Goal: Task Accomplishment & Management: Use online tool/utility

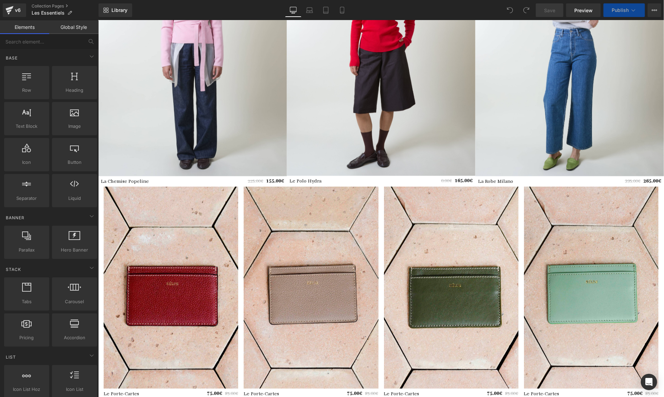
scroll to position [1090, 0]
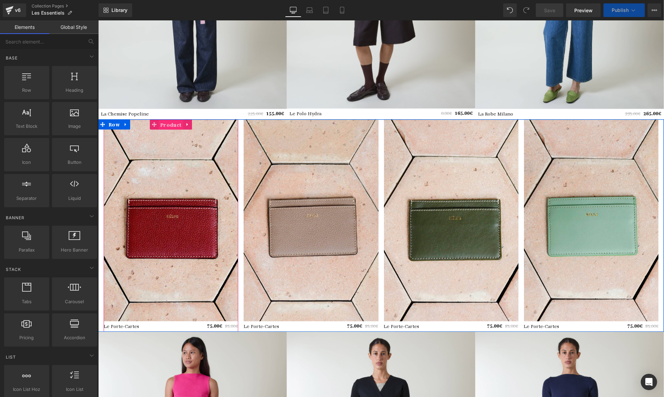
click at [167, 122] on span "Product" at bounding box center [170, 124] width 24 height 10
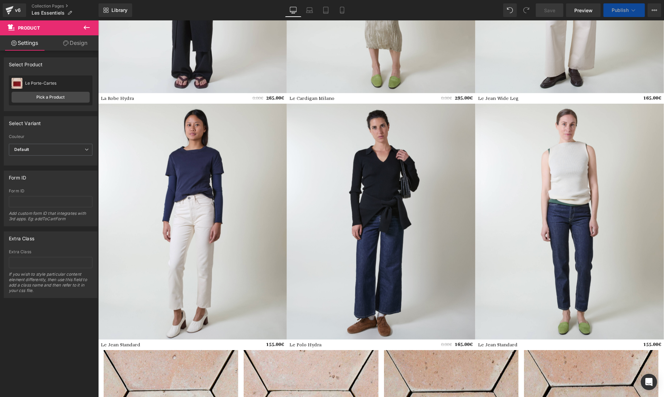
scroll to position [375, 0]
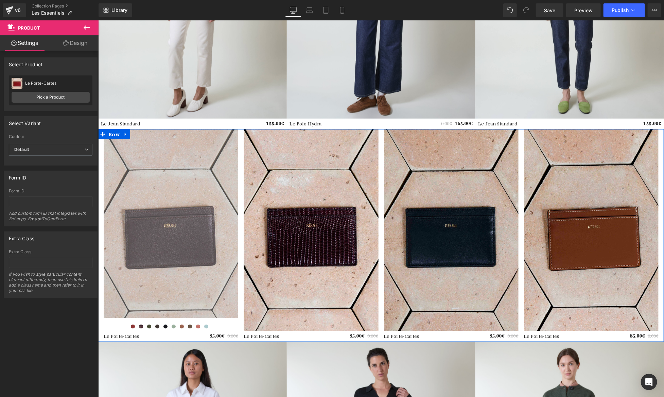
click at [116, 133] on span "Row" at bounding box center [114, 134] width 14 height 10
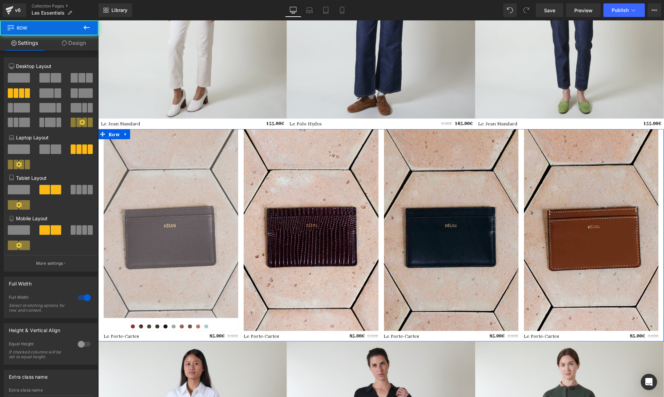
click at [116, 133] on span "Row" at bounding box center [114, 134] width 14 height 10
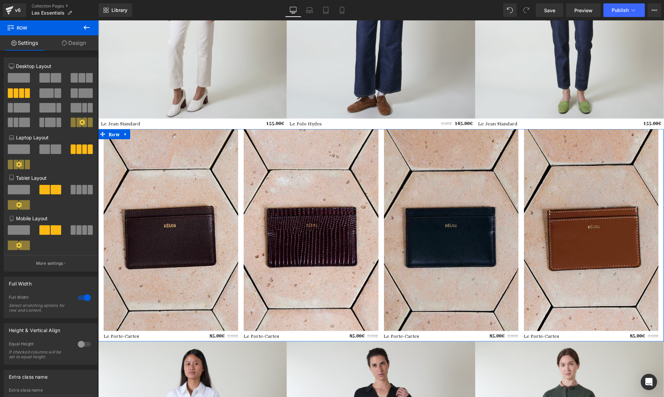
click at [77, 45] on link "Design" at bounding box center [73, 42] width 49 height 15
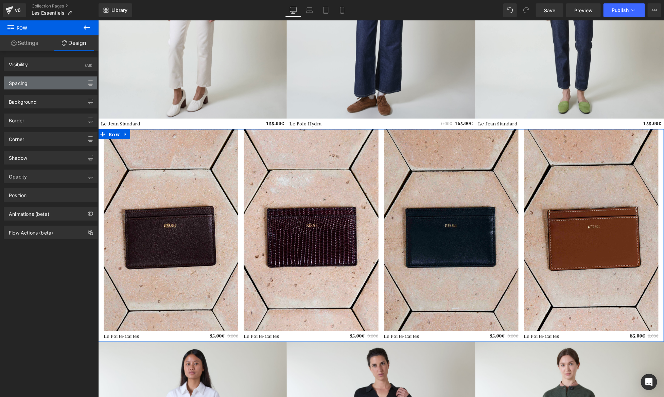
click at [54, 80] on div "Spacing" at bounding box center [50, 82] width 93 height 13
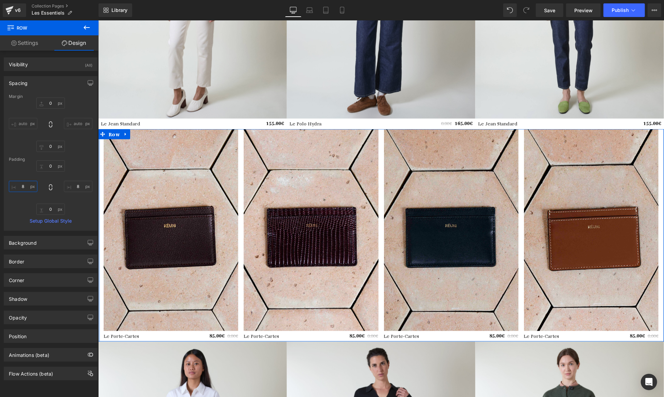
click at [24, 186] on input "8" at bounding box center [23, 186] width 29 height 11
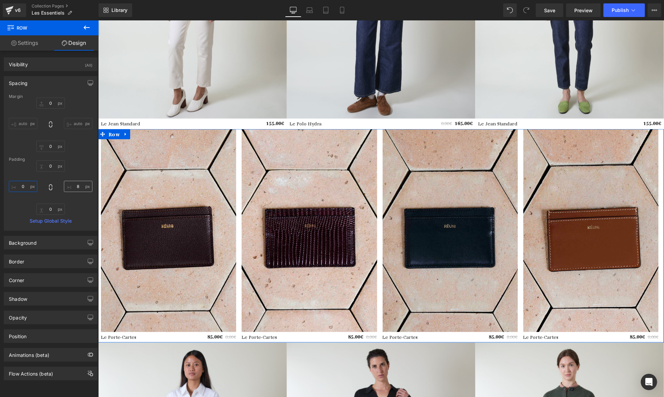
type input "0"
click at [76, 187] on input "8" at bounding box center [78, 186] width 29 height 11
type input "0"
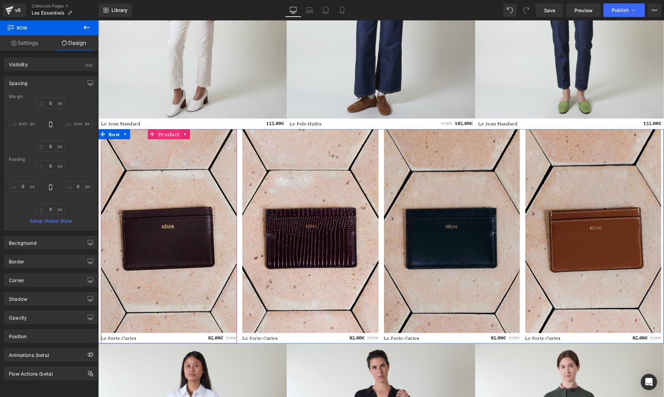
click at [173, 134] on span "Product" at bounding box center [168, 134] width 24 height 10
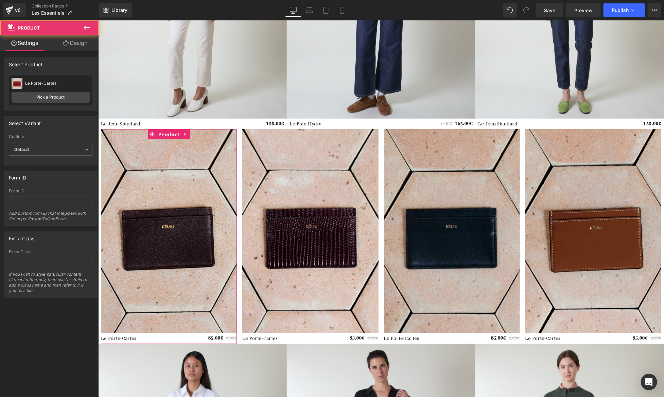
click at [77, 45] on link "Design" at bounding box center [75, 42] width 49 height 15
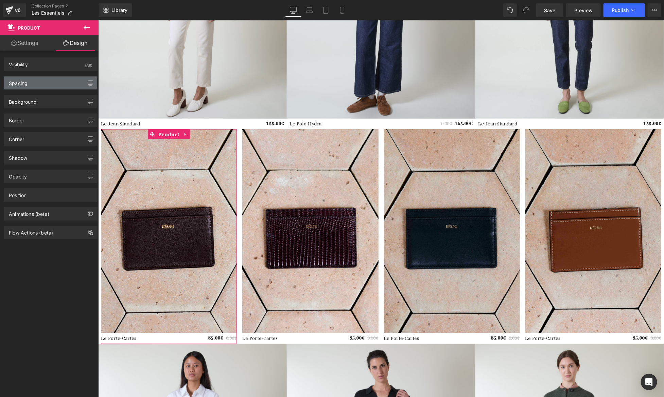
click at [51, 85] on div "Spacing" at bounding box center [50, 82] width 93 height 13
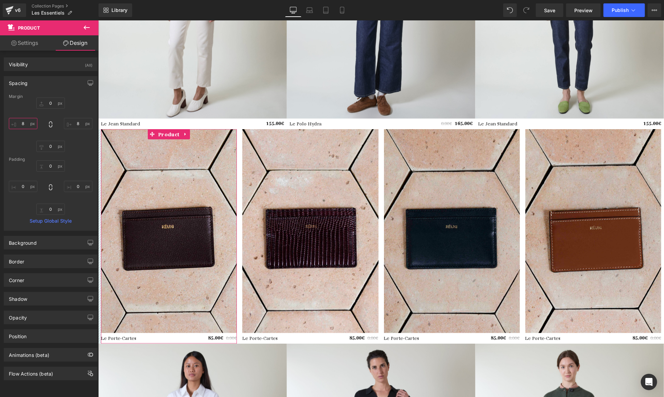
click at [27, 124] on input "8" at bounding box center [23, 123] width 29 height 11
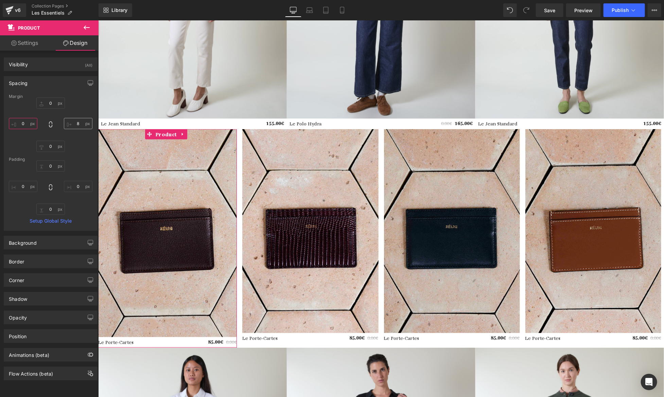
type input "0"
click at [73, 124] on input "8" at bounding box center [78, 123] width 29 height 11
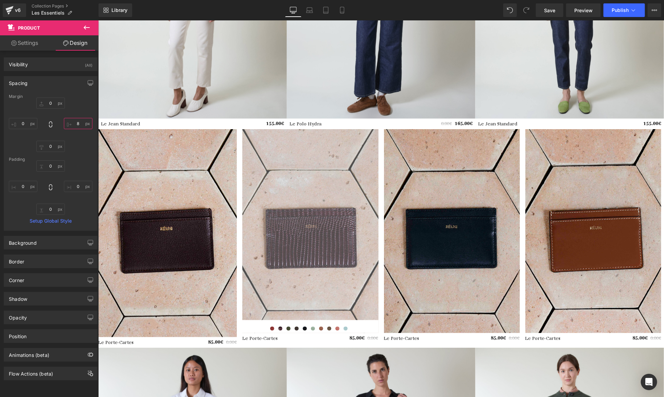
paste input "0"
type input "0"
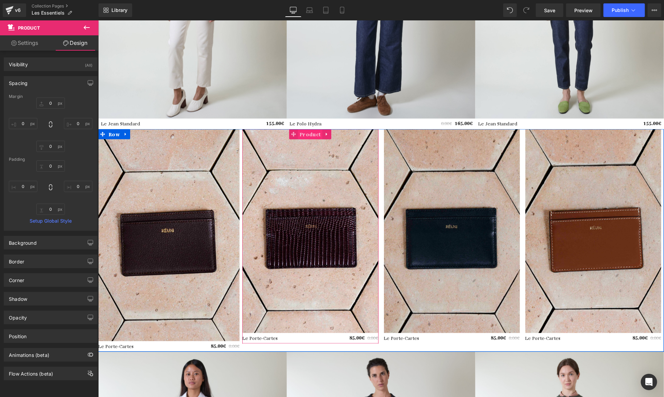
click at [302, 135] on span "Product" at bounding box center [310, 134] width 24 height 10
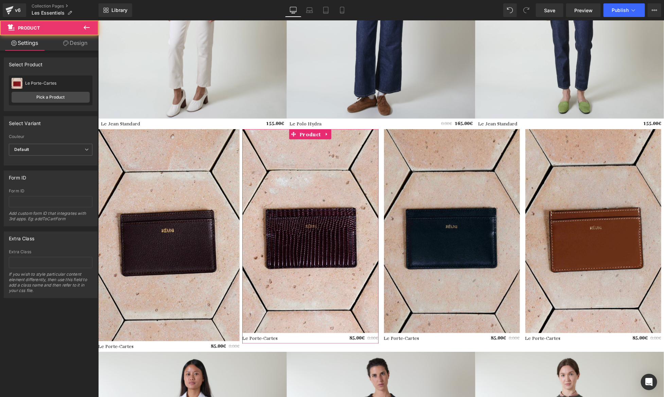
click at [87, 39] on link "Design" at bounding box center [75, 42] width 49 height 15
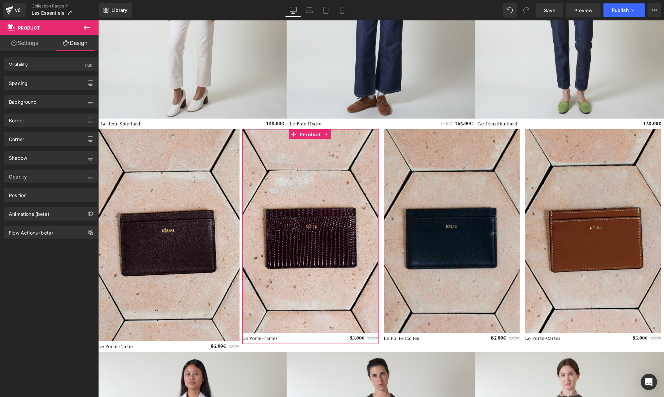
click at [61, 71] on div "Spacing Margin 0 8 0 8 Padding 0 0 0 0 Setup Global Style" at bounding box center [51, 80] width 102 height 19
click at [58, 76] on div "Spacing" at bounding box center [50, 82] width 93 height 13
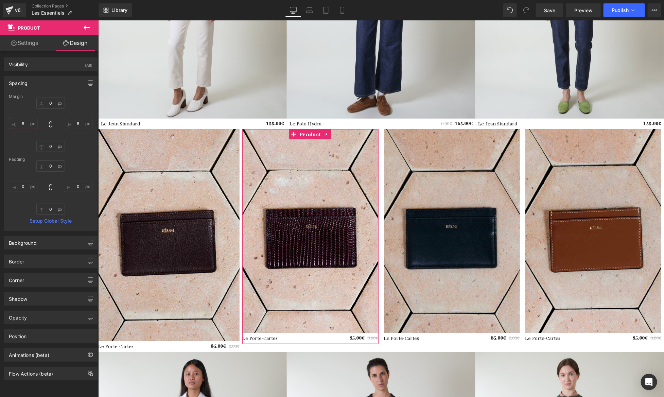
click at [26, 122] on input "8" at bounding box center [23, 123] width 29 height 11
paste input "0"
type input "0"
click at [85, 122] on input "8" at bounding box center [78, 123] width 29 height 11
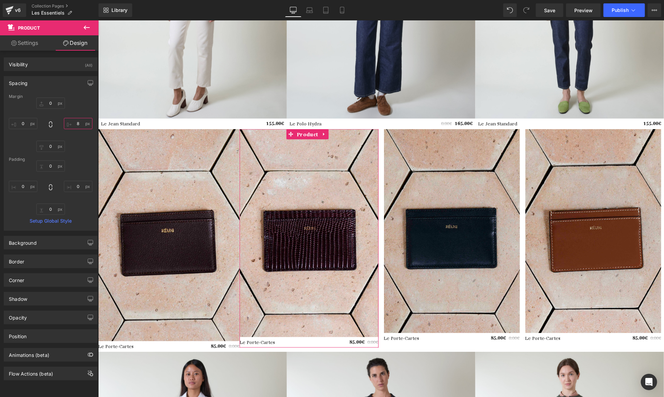
paste input "0"
type input "0"
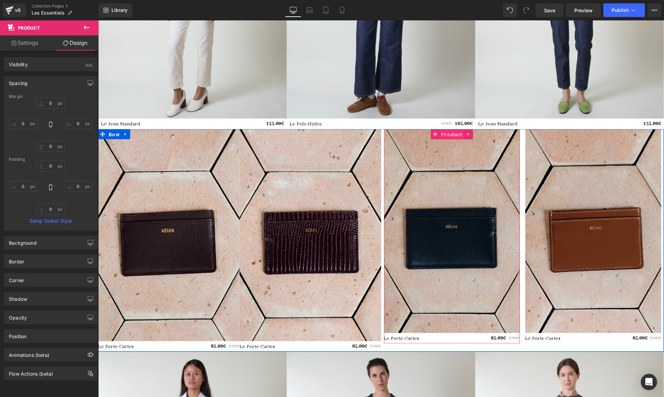
click at [446, 136] on span "Product" at bounding box center [451, 134] width 24 height 10
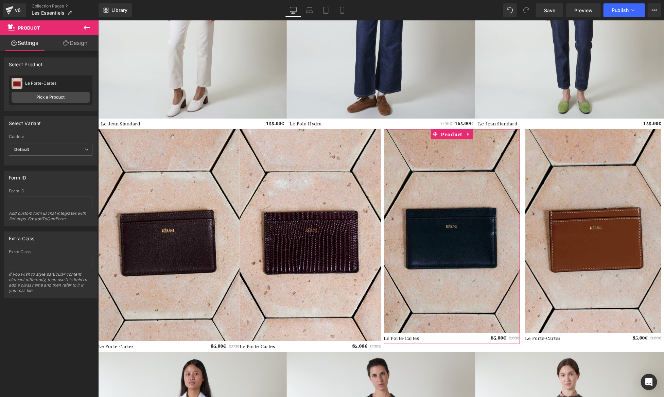
click at [77, 46] on link "Design" at bounding box center [75, 42] width 49 height 15
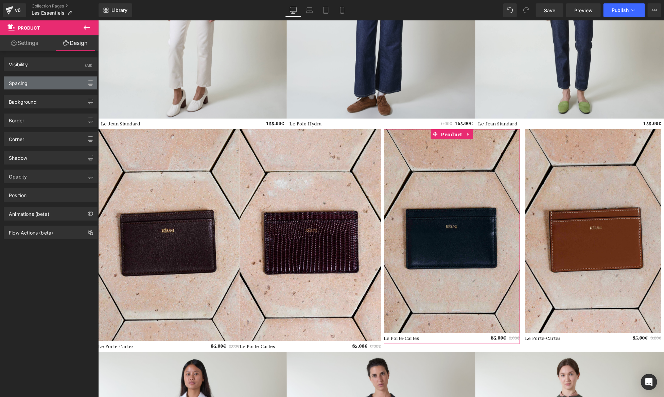
click at [46, 79] on div "Spacing" at bounding box center [50, 82] width 93 height 13
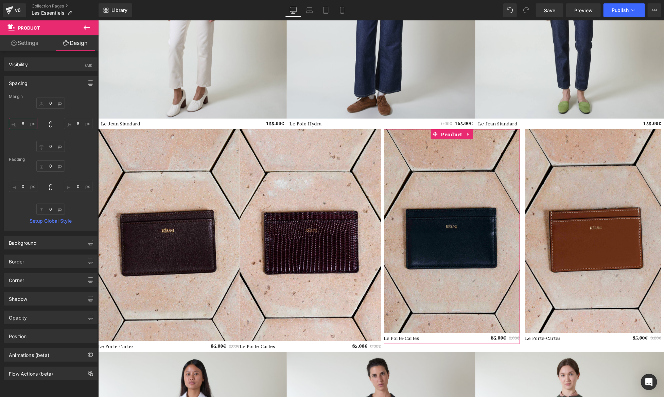
click at [26, 125] on input "8" at bounding box center [23, 123] width 29 height 11
paste input "0"
type input "0"
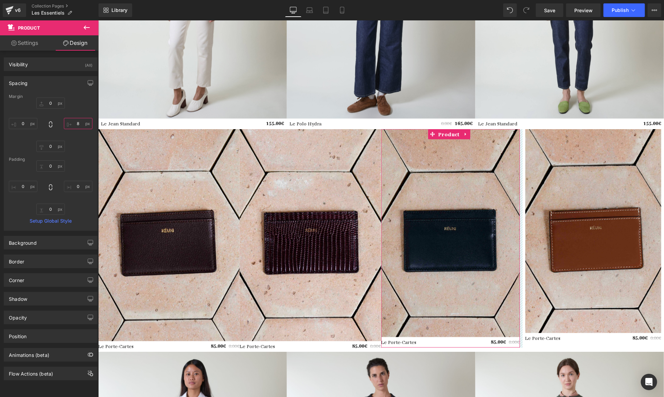
click at [74, 125] on input "8" at bounding box center [78, 123] width 29 height 11
paste input "0"
type input "0"
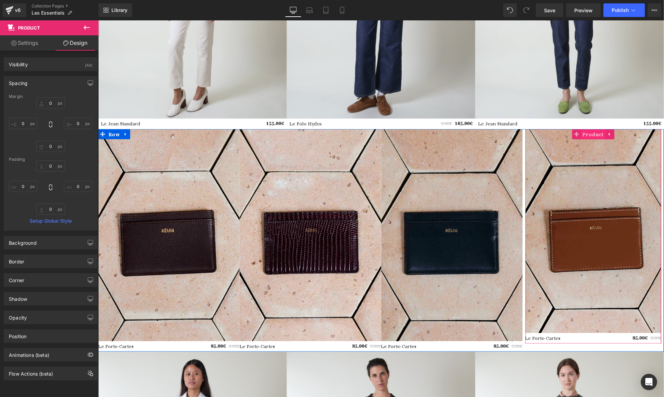
click at [591, 134] on span "Product" at bounding box center [593, 134] width 24 height 10
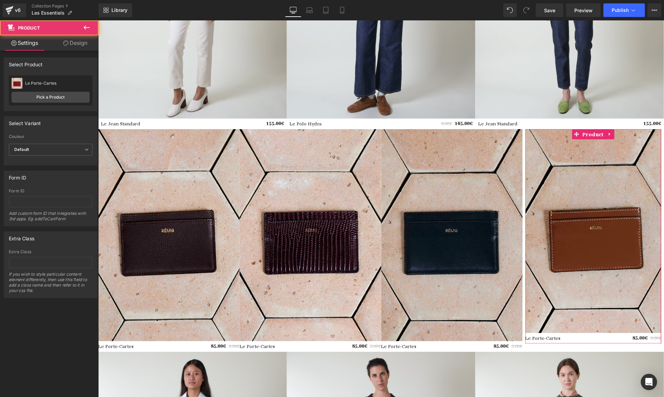
click at [83, 48] on link "Design" at bounding box center [75, 42] width 49 height 15
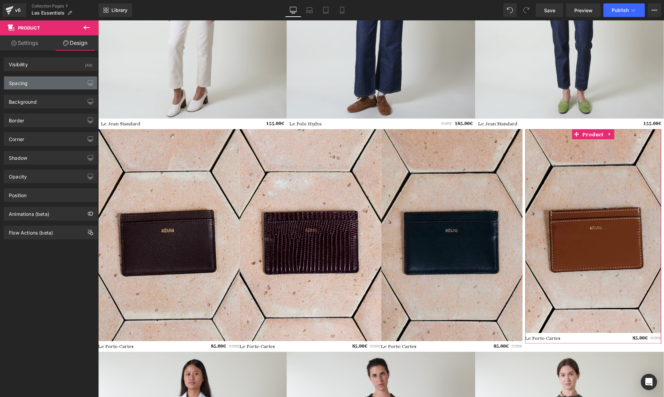
click at [38, 82] on div "Spacing" at bounding box center [50, 82] width 93 height 13
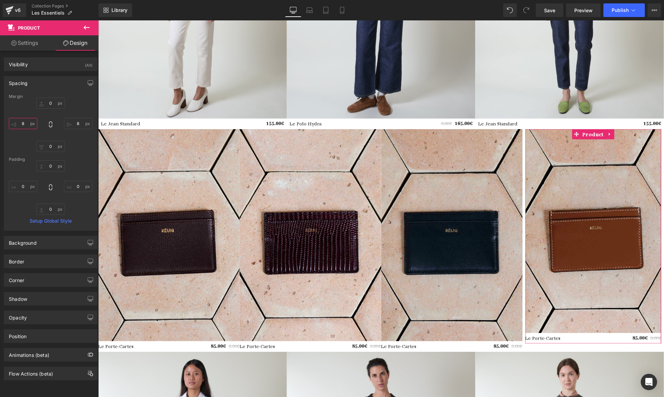
click at [25, 118] on input "8" at bounding box center [23, 123] width 29 height 11
paste input "0"
type input "0"
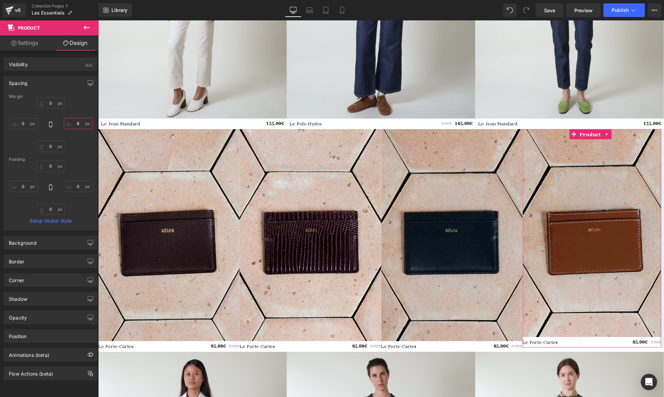
click at [81, 124] on input "8" at bounding box center [78, 123] width 29 height 11
paste input "0"
type input "0"
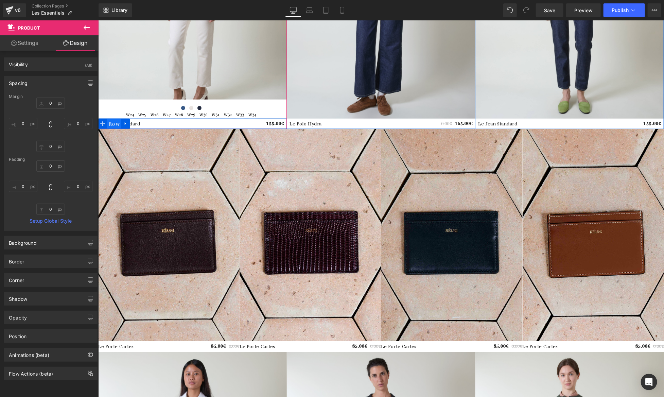
click at [108, 124] on span "Row" at bounding box center [114, 123] width 14 height 10
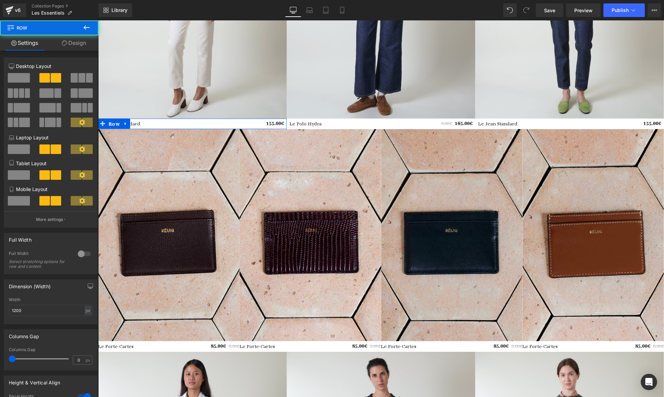
click at [67, 48] on link "Design" at bounding box center [73, 42] width 49 height 15
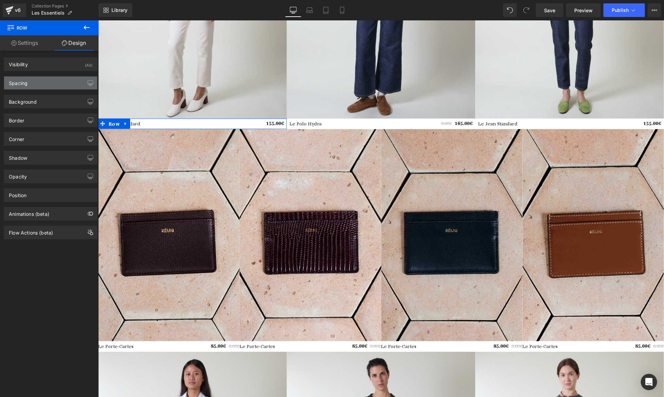
click at [42, 82] on div "Spacing" at bounding box center [50, 82] width 93 height 13
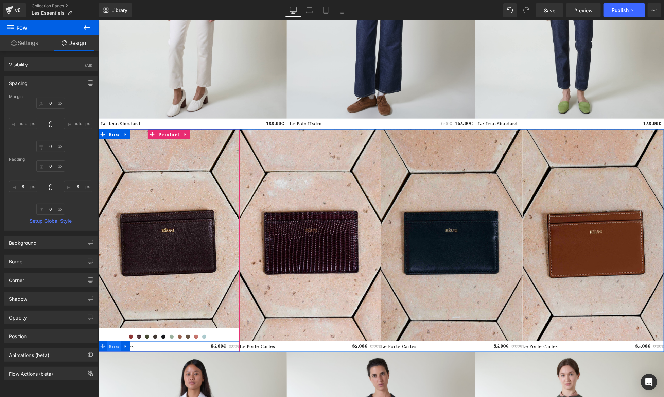
click at [114, 346] on span "Row" at bounding box center [114, 346] width 14 height 10
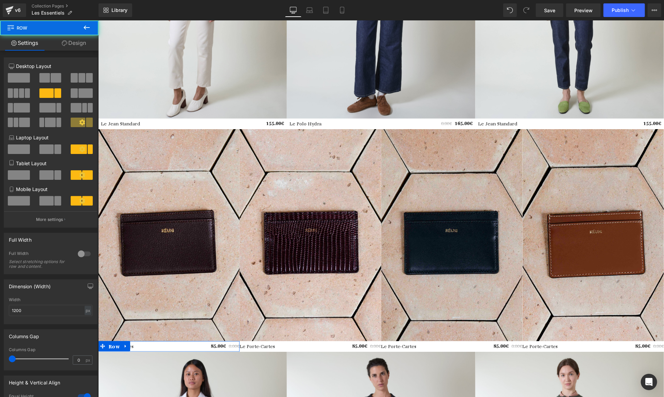
drag, startPoint x: 81, startPoint y: 48, endPoint x: 64, endPoint y: 69, distance: 26.6
click at [81, 48] on link "Design" at bounding box center [73, 42] width 49 height 15
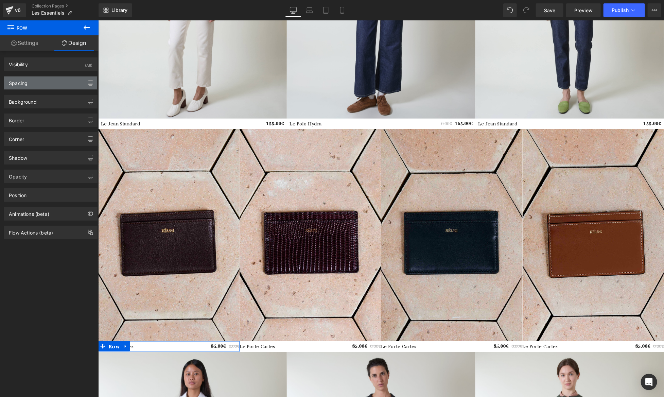
click at [47, 82] on div "Spacing" at bounding box center [50, 82] width 93 height 13
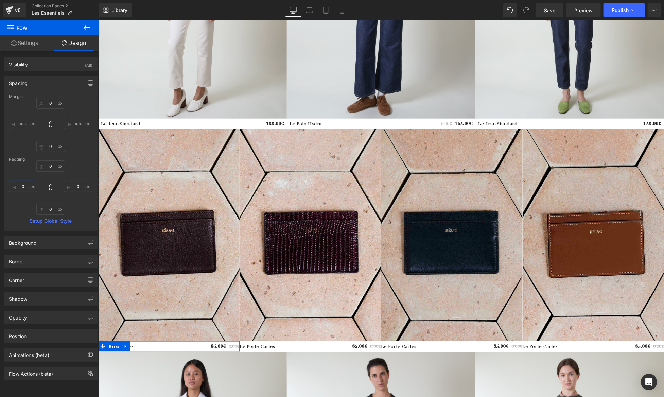
click at [17, 181] on input "text" at bounding box center [23, 186] width 29 height 11
type input "8"
click at [79, 187] on input "0" at bounding box center [78, 186] width 29 height 11
paste input "8"
type input "8"
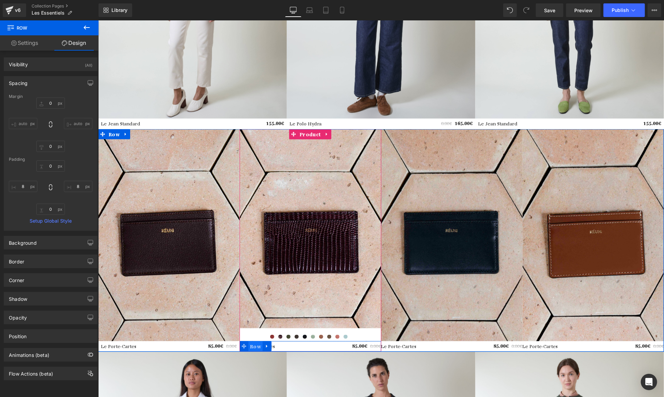
click at [252, 345] on span "Row" at bounding box center [255, 346] width 14 height 10
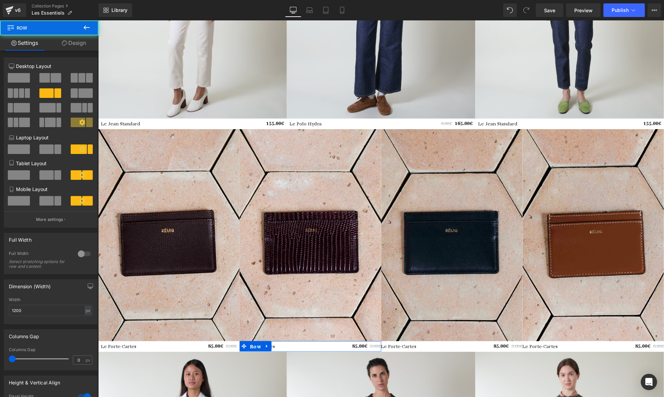
click at [75, 40] on link "Design" at bounding box center [73, 42] width 49 height 15
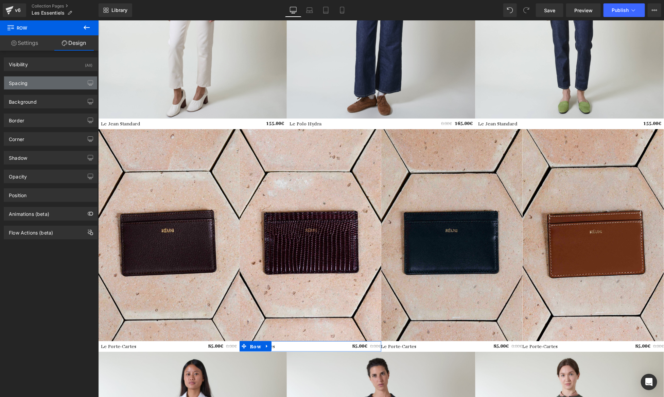
click at [38, 86] on div "Spacing" at bounding box center [50, 82] width 93 height 13
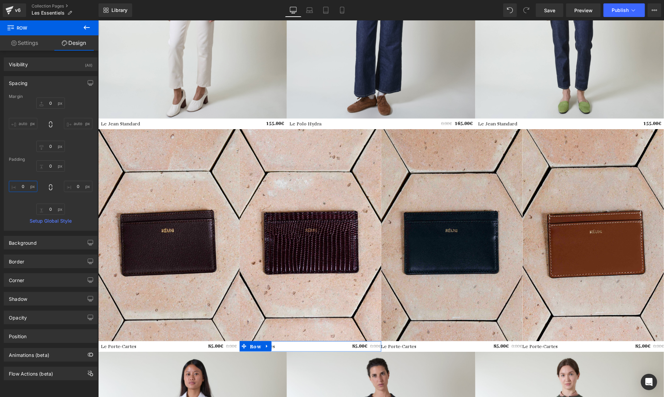
click at [22, 190] on input "text" at bounding box center [23, 186] width 29 height 11
paste input "8"
type input "8"
click at [76, 186] on input "0" at bounding box center [78, 186] width 29 height 11
paste input "8"
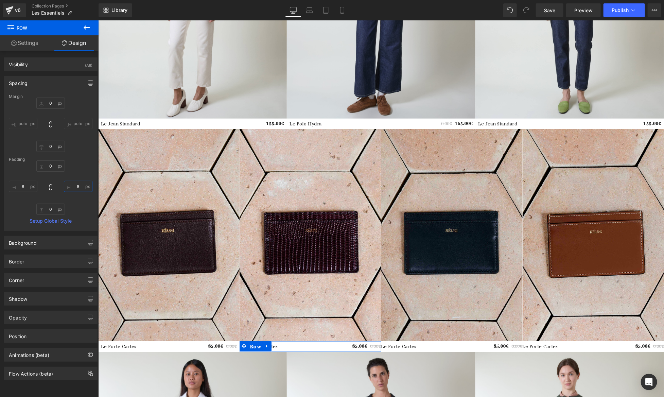
type input "8"
click at [78, 169] on div "8 8" at bounding box center [51, 187] width 84 height 54
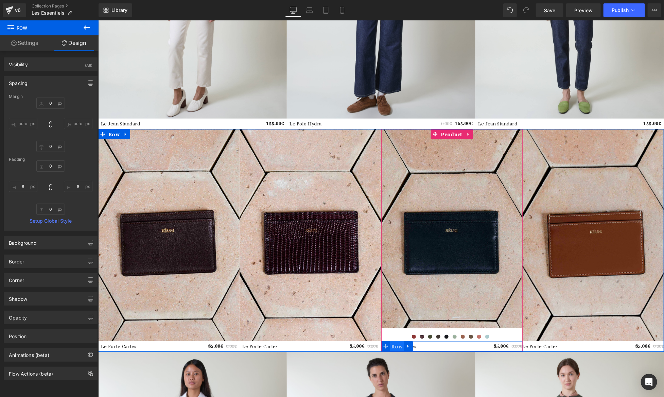
click at [398, 343] on span "Row" at bounding box center [397, 346] width 14 height 10
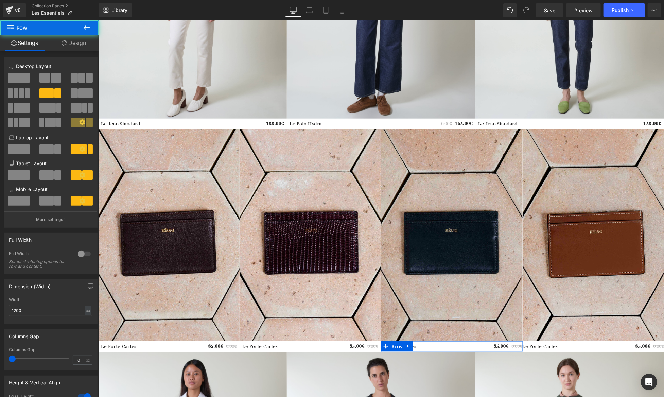
click at [70, 47] on link "Design" at bounding box center [73, 42] width 49 height 15
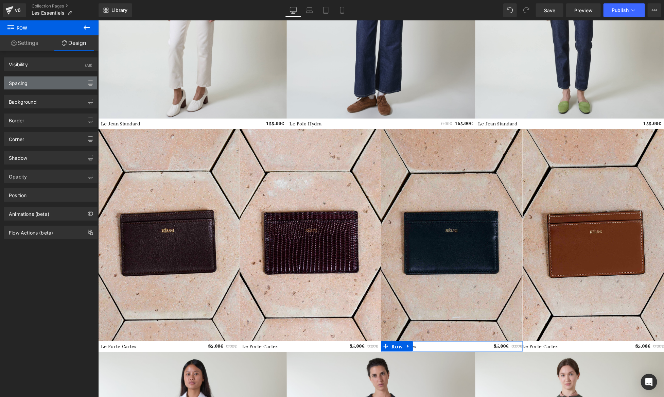
click at [39, 85] on div "Spacing" at bounding box center [50, 82] width 93 height 13
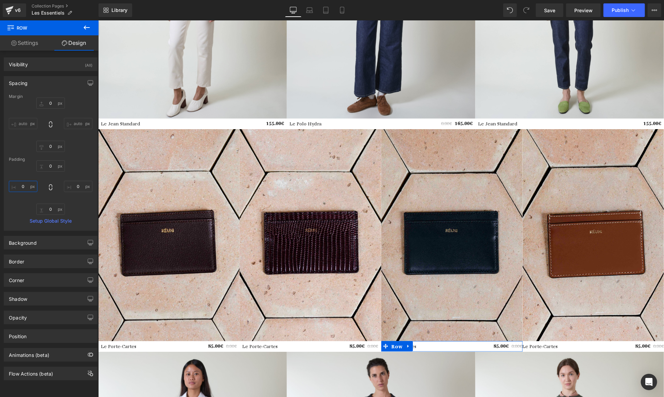
click at [27, 181] on input "text" at bounding box center [23, 186] width 29 height 11
paste input "8"
type input "8"
click at [83, 185] on input "text" at bounding box center [78, 186] width 29 height 11
paste input "8"
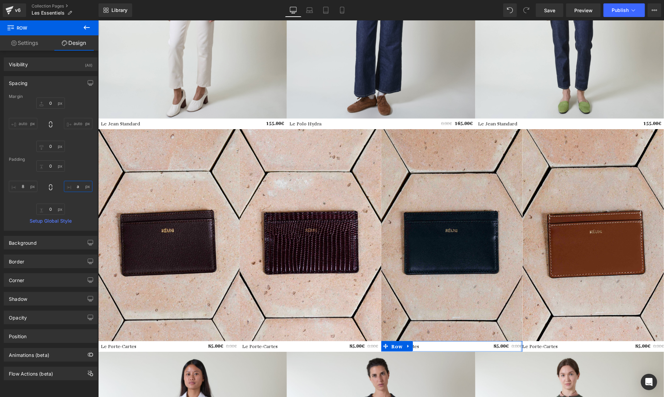
type input "a8"
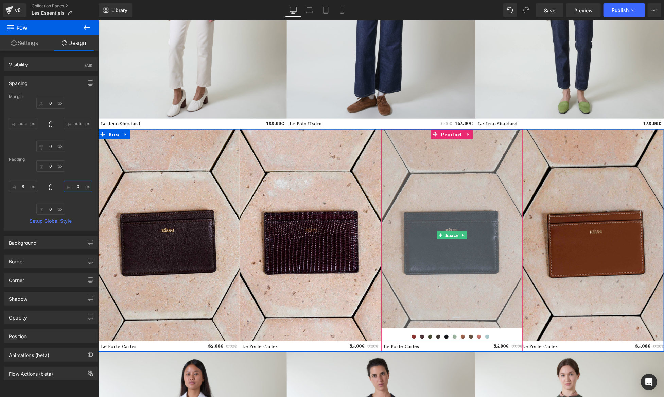
paste input "8"
type input "8"
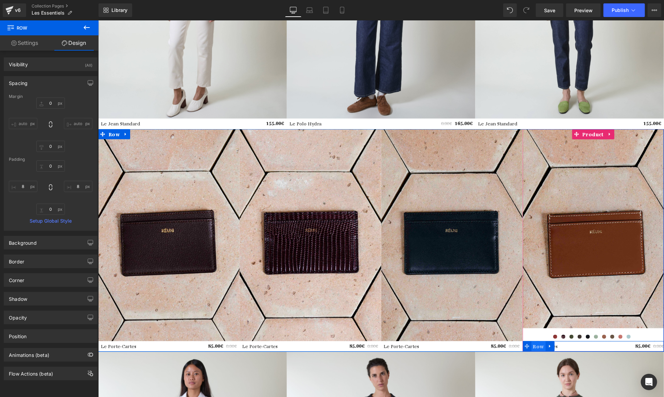
click at [538, 346] on span "Row" at bounding box center [538, 346] width 14 height 10
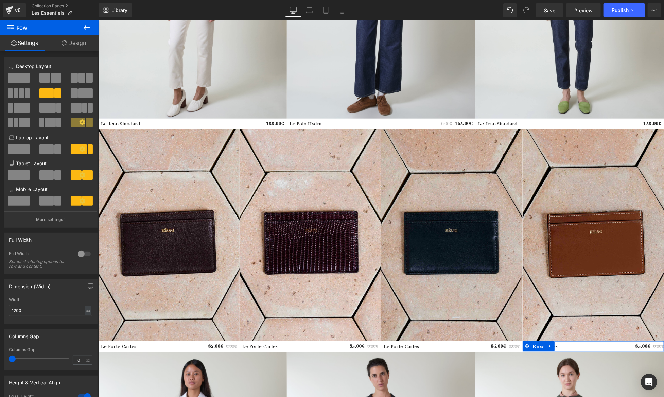
click at [79, 44] on link "Design" at bounding box center [73, 42] width 49 height 15
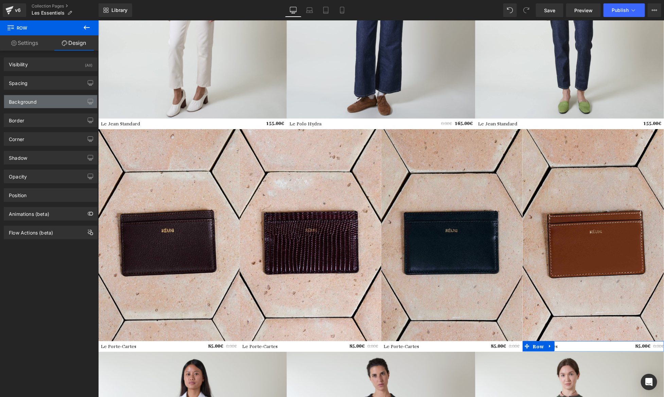
click at [44, 100] on div "Background" at bounding box center [50, 101] width 93 height 13
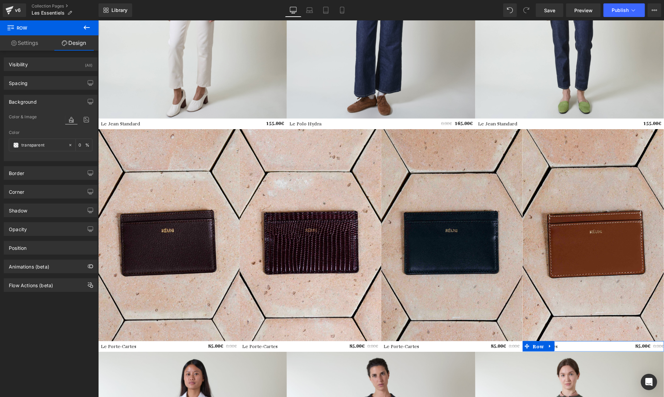
click at [44, 100] on div "Background" at bounding box center [50, 101] width 93 height 13
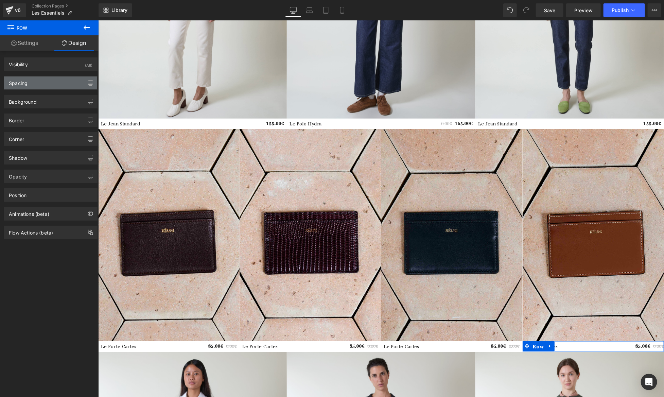
click at [44, 87] on div "Spacing" at bounding box center [50, 82] width 93 height 13
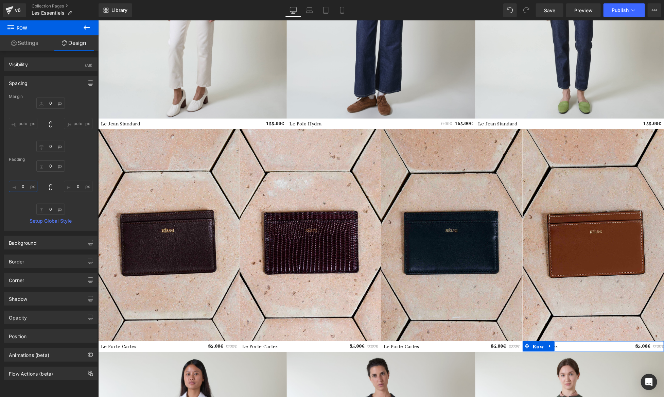
click at [24, 186] on input "0" at bounding box center [23, 186] width 29 height 11
paste input "8"
type input "8"
click at [78, 186] on input "0" at bounding box center [78, 186] width 29 height 11
paste input "8"
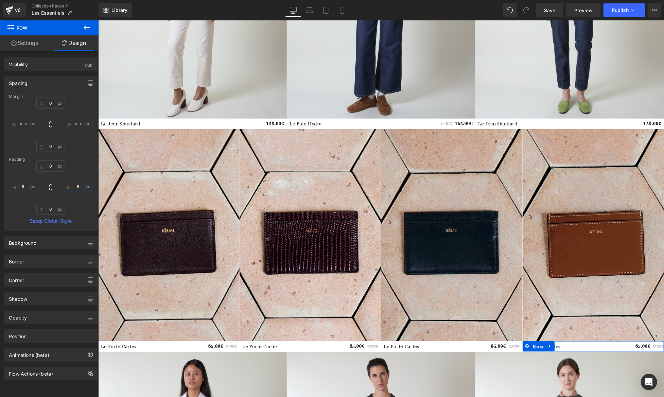
type input "8"
click at [82, 173] on div "0 8 0 8" at bounding box center [51, 187] width 84 height 54
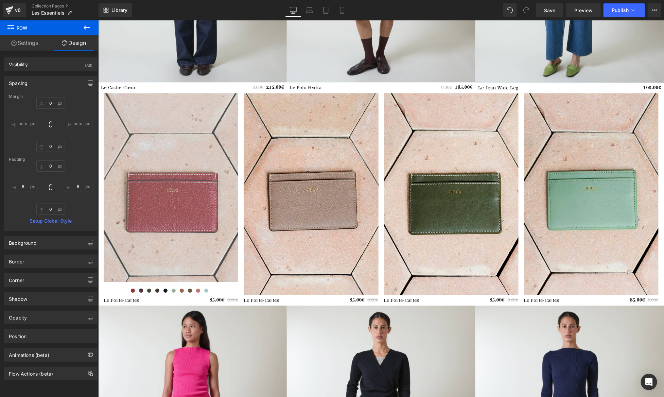
scroll to position [1130, 0]
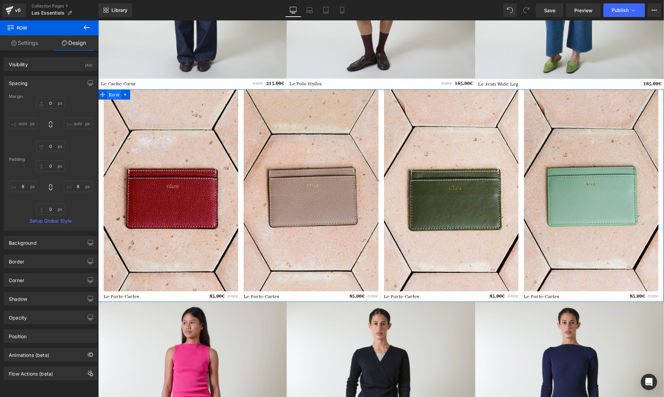
click at [111, 94] on span "Row" at bounding box center [114, 94] width 14 height 10
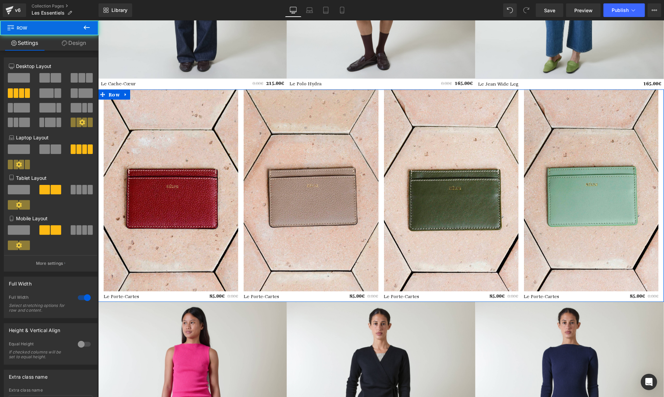
click at [80, 47] on link "Design" at bounding box center [73, 42] width 49 height 15
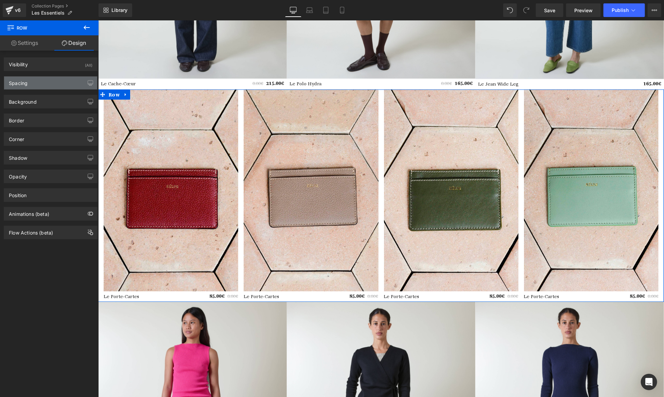
click at [42, 84] on div "Spacing" at bounding box center [50, 82] width 93 height 13
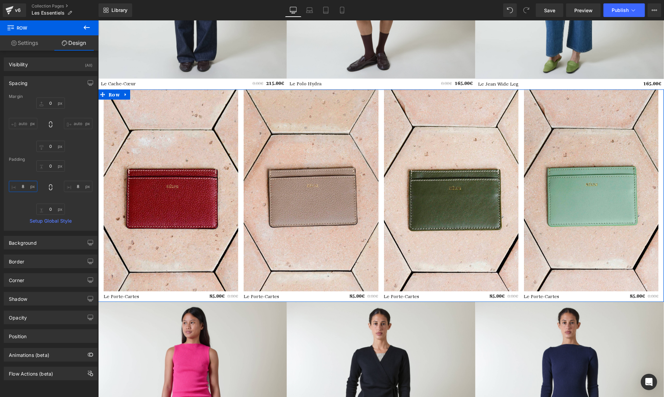
click at [20, 187] on input "8" at bounding box center [23, 186] width 29 height 11
type input "0"
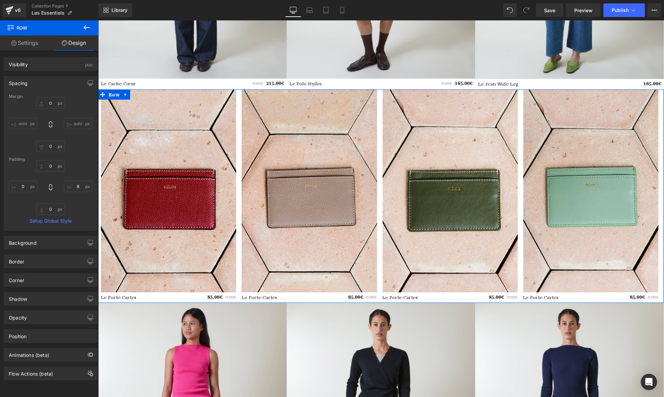
click at [77, 193] on div "0 8 0 0" at bounding box center [51, 187] width 84 height 54
click at [77, 186] on input "8" at bounding box center [78, 186] width 29 height 11
type input "0"
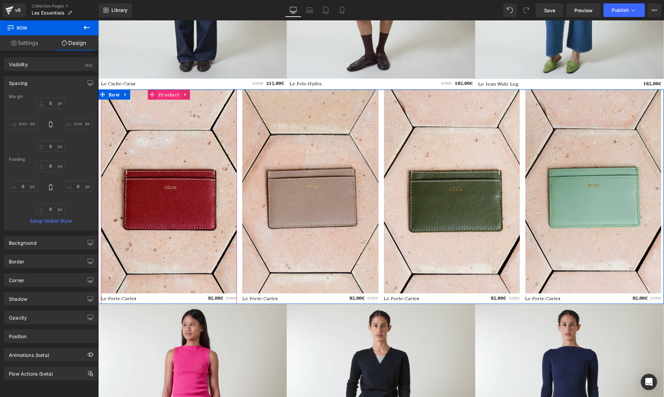
click at [166, 94] on span "Product" at bounding box center [168, 94] width 24 height 10
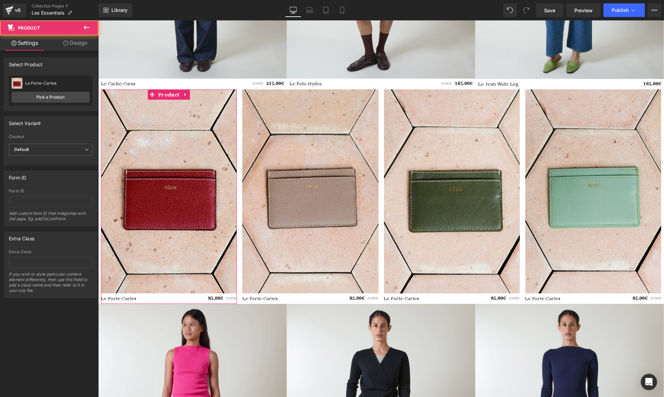
click at [84, 47] on link "Design" at bounding box center [75, 42] width 49 height 15
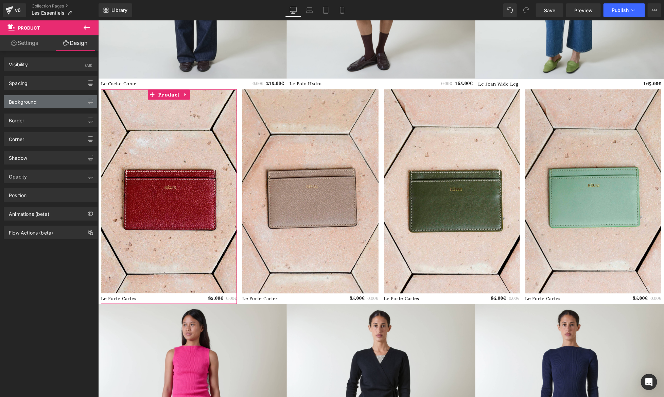
click at [32, 102] on div "Background" at bounding box center [23, 100] width 28 height 10
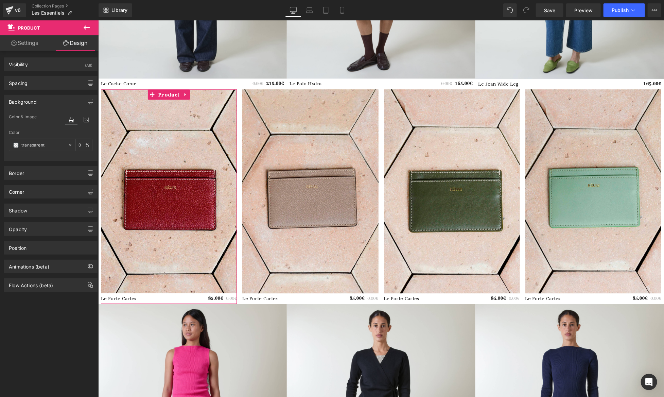
drag, startPoint x: 33, startPoint y: 100, endPoint x: 32, endPoint y: 95, distance: 5.1
click at [32, 100] on div "Background" at bounding box center [23, 100] width 28 height 10
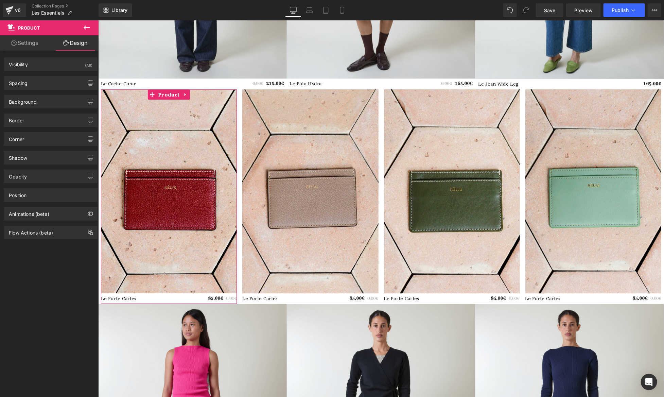
click at [33, 90] on div "Background Color & Image color Color % Image Replace Image Upload image or Brow…" at bounding box center [51, 99] width 102 height 19
click at [36, 84] on div "Spacing" at bounding box center [50, 82] width 93 height 13
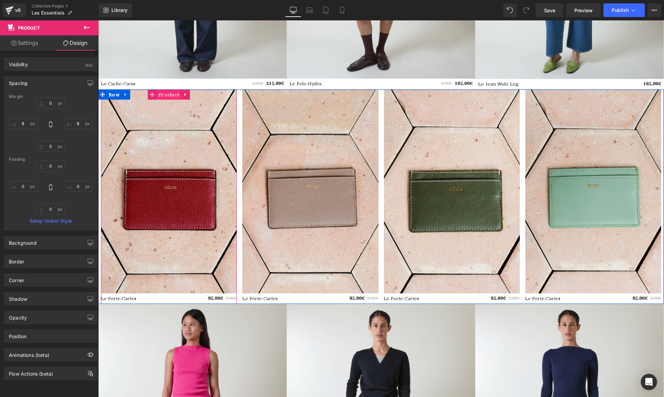
click at [168, 92] on span "Product" at bounding box center [168, 94] width 24 height 10
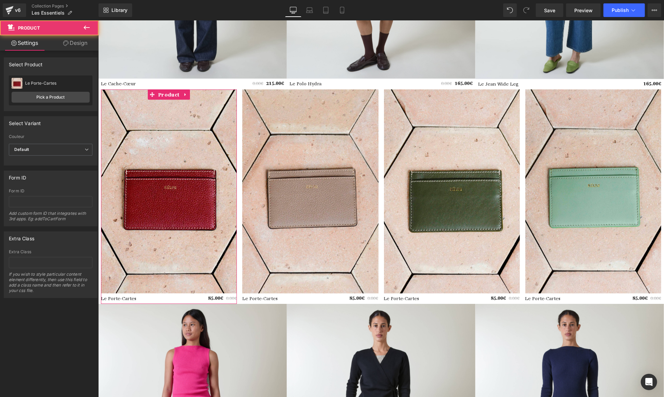
click at [81, 47] on link "Design" at bounding box center [75, 42] width 49 height 15
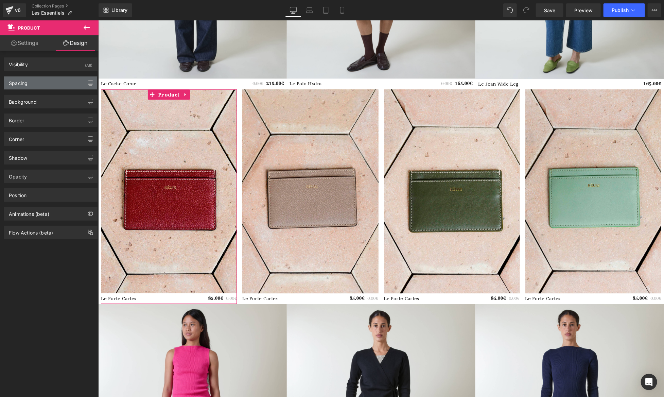
click at [45, 86] on div "Spacing" at bounding box center [50, 82] width 93 height 13
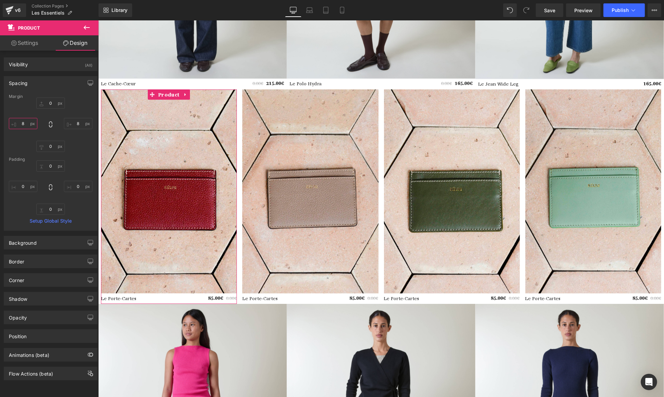
click at [27, 123] on input "text" at bounding box center [23, 123] width 29 height 11
type input "8"
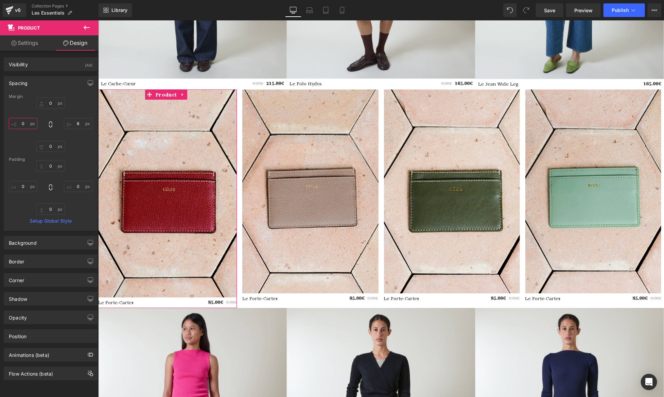
type input "0"
click at [75, 121] on input "text" at bounding box center [78, 123] width 29 height 11
type input "0"
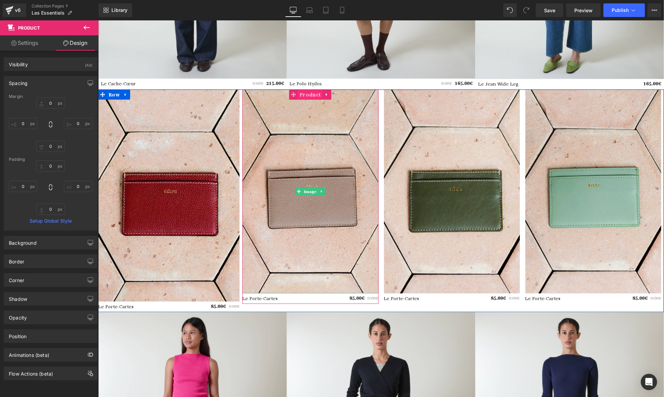
click at [311, 96] on span "Product" at bounding box center [310, 94] width 24 height 10
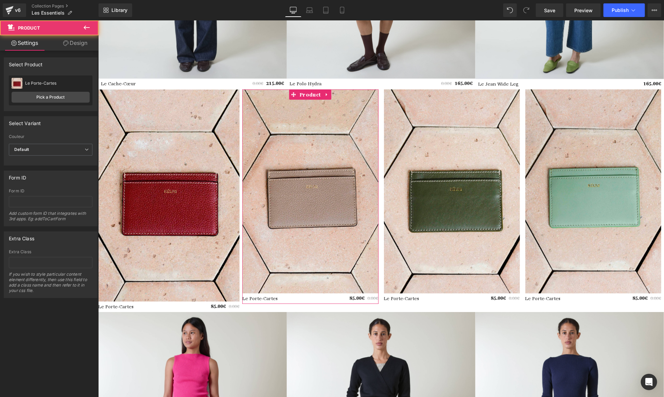
click at [80, 46] on link "Design" at bounding box center [75, 42] width 49 height 15
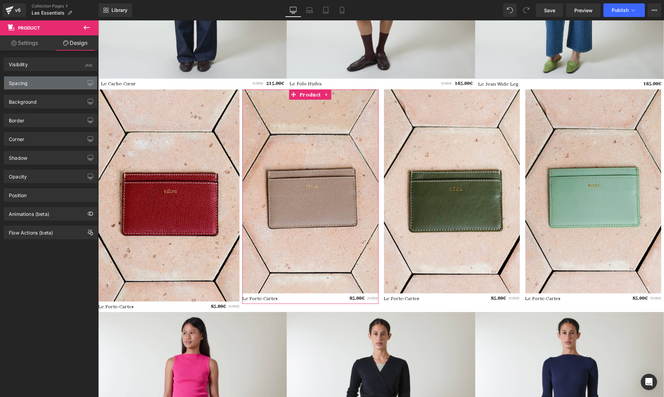
click at [42, 83] on div "Spacing" at bounding box center [50, 82] width 93 height 13
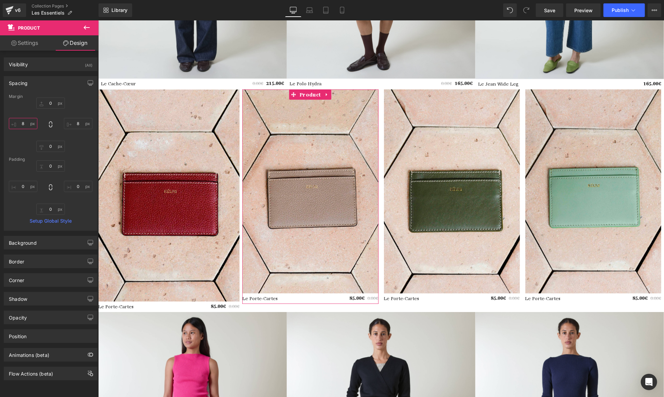
click at [25, 120] on input "8" at bounding box center [23, 123] width 29 height 11
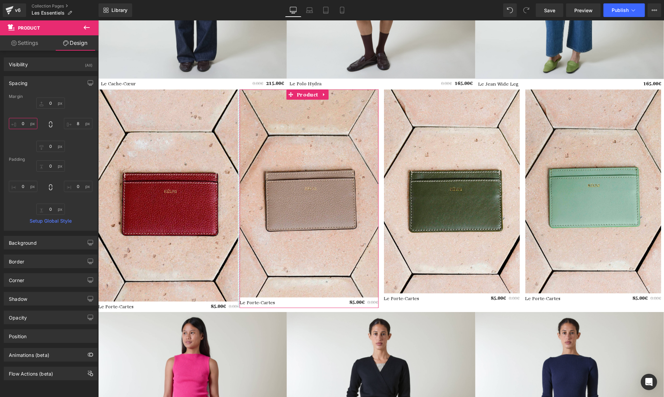
type input "0"
click at [77, 124] on input "8" at bounding box center [78, 123] width 29 height 11
type input "0"
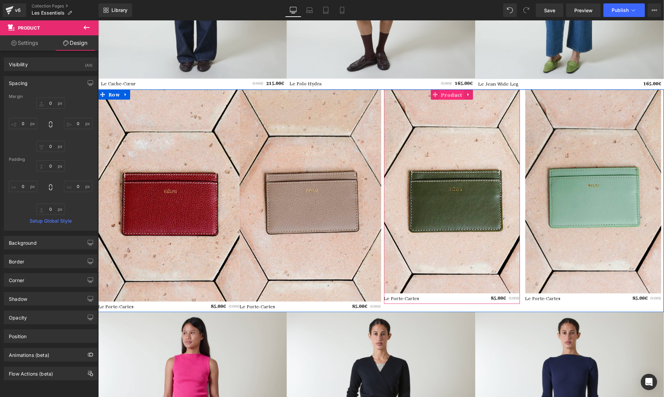
click at [454, 97] on span "Product" at bounding box center [451, 94] width 24 height 10
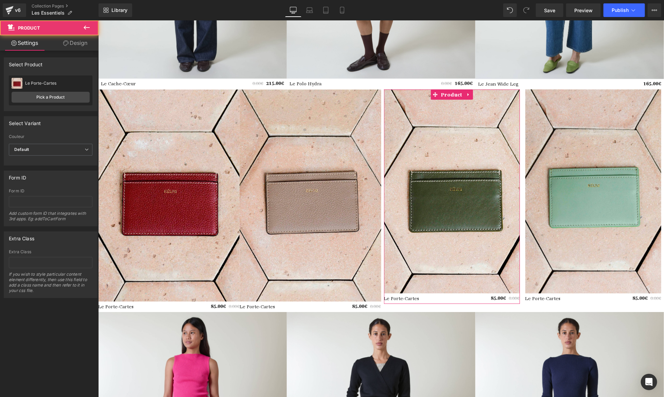
click at [72, 41] on link "Design" at bounding box center [75, 42] width 49 height 15
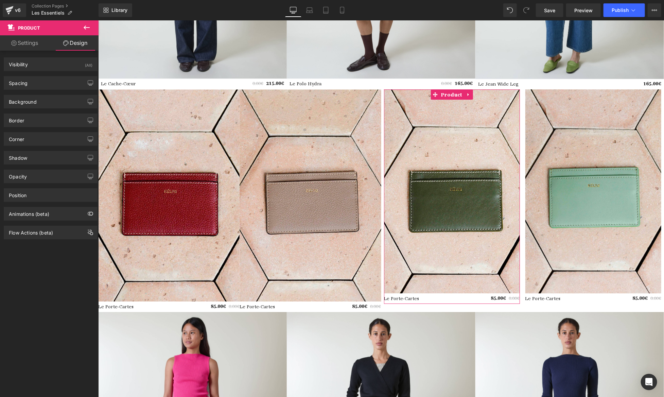
click at [35, 90] on div "Background Color & Image color Color transparent 0 % Image Replace Image Upload…" at bounding box center [51, 99] width 102 height 19
click at [34, 93] on div "Background Color & Image color Color transparent 0 % Image Replace Image Upload…" at bounding box center [51, 99] width 102 height 19
click at [34, 81] on div "Spacing" at bounding box center [50, 82] width 93 height 13
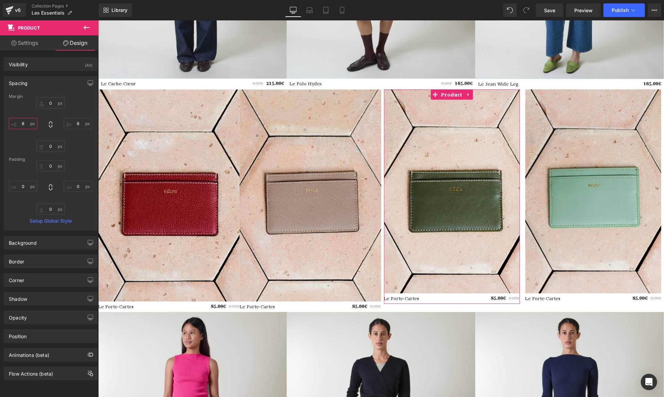
click at [25, 124] on input "8" at bounding box center [23, 123] width 29 height 11
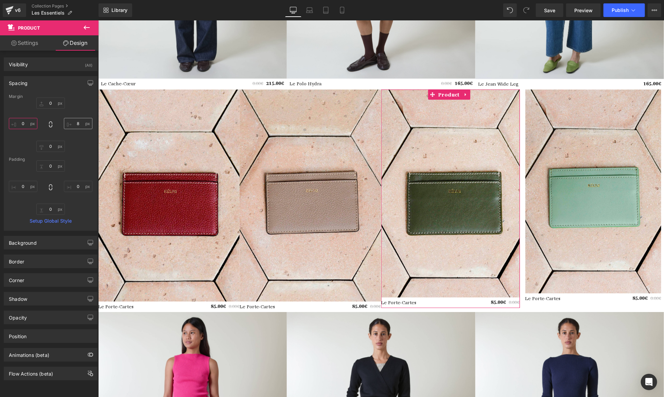
type input "0"
click at [77, 125] on input "8" at bounding box center [78, 123] width 29 height 11
type input "0"
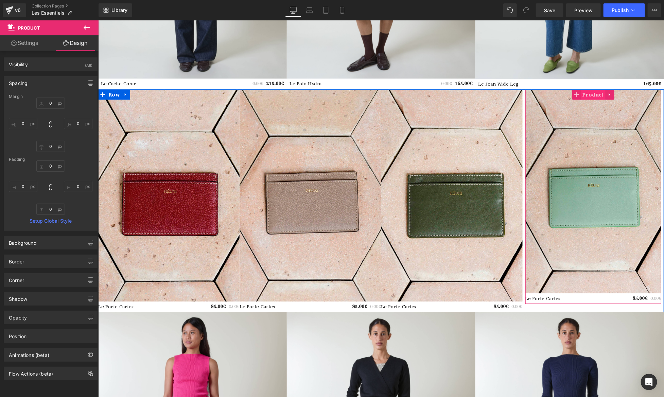
click at [596, 93] on span "Product" at bounding box center [593, 94] width 24 height 10
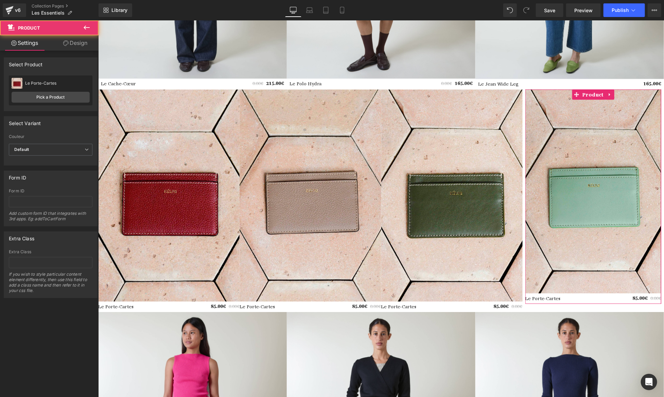
click at [84, 38] on link "Design" at bounding box center [75, 42] width 49 height 15
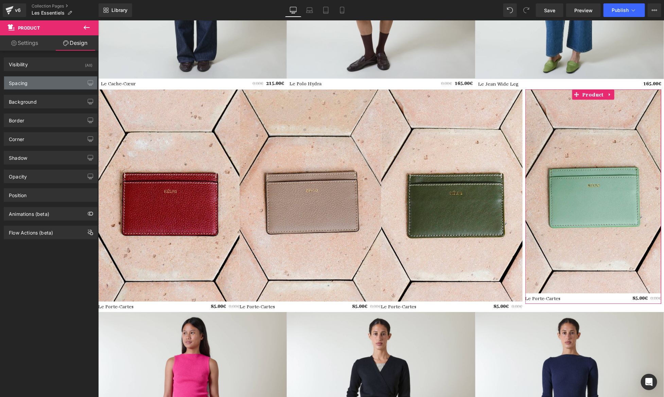
click at [41, 84] on div "Spacing" at bounding box center [50, 82] width 93 height 13
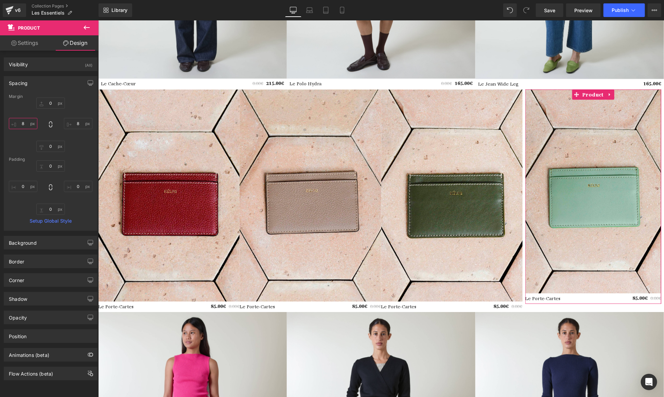
click at [28, 125] on input "8" at bounding box center [23, 123] width 29 height 11
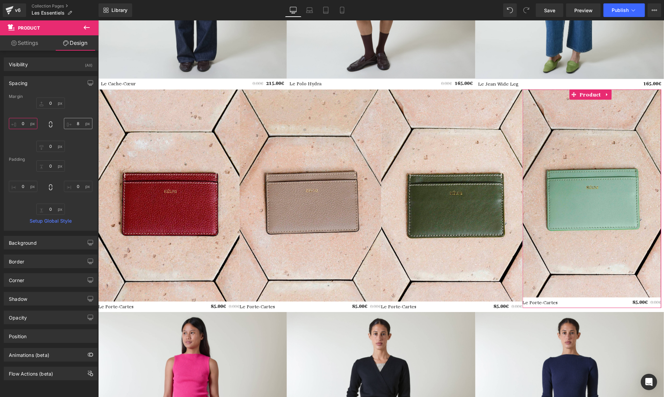
type input "0"
click at [74, 124] on input "8" at bounding box center [78, 123] width 29 height 11
type input "8a"
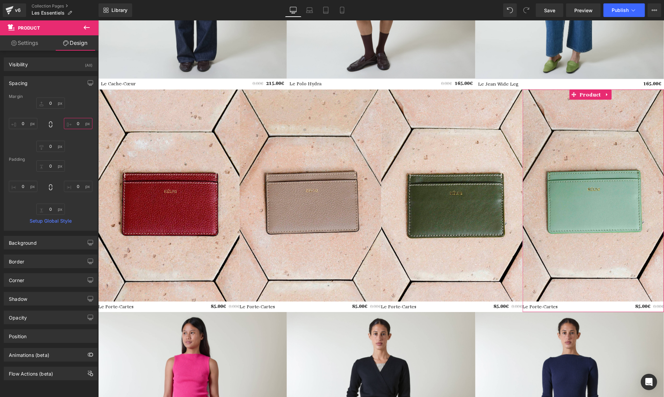
type input "0"
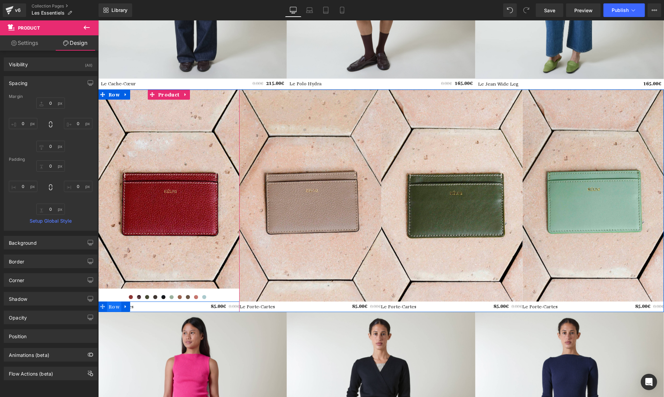
click at [112, 309] on span "Row" at bounding box center [114, 306] width 14 height 10
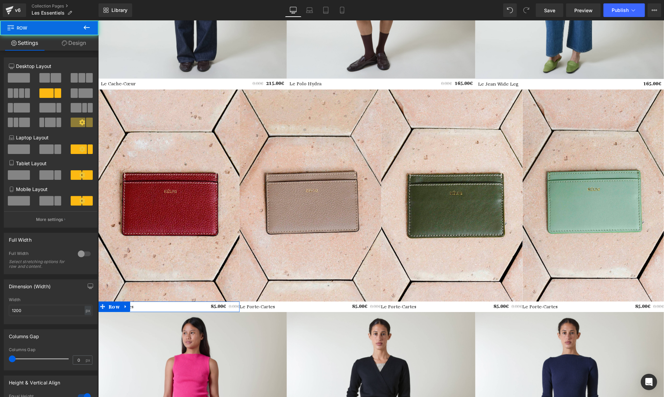
click at [62, 46] on link "Design" at bounding box center [73, 42] width 49 height 15
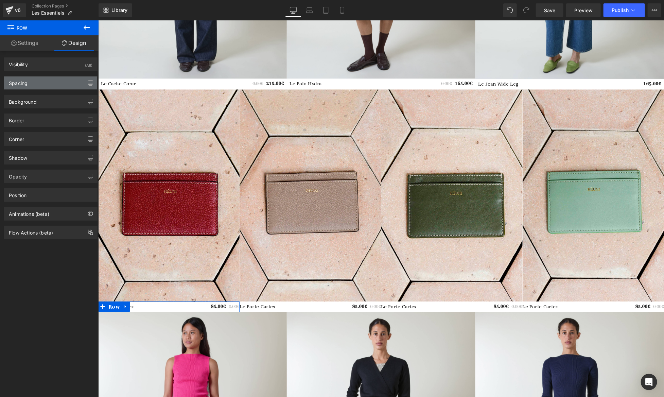
click at [48, 79] on div "Spacing" at bounding box center [50, 82] width 93 height 13
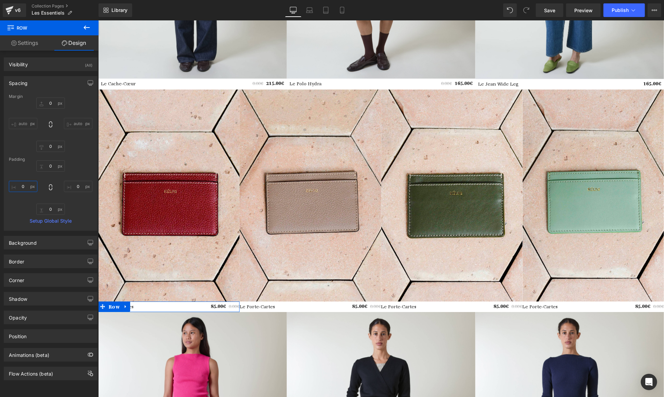
click at [27, 188] on input "0" at bounding box center [23, 186] width 29 height 11
paste input "8"
type input "8"
click at [74, 186] on input "0" at bounding box center [78, 186] width 29 height 11
paste input "8"
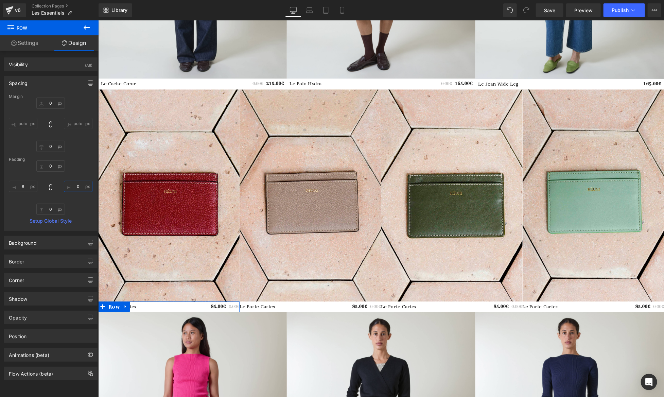
type input "8"
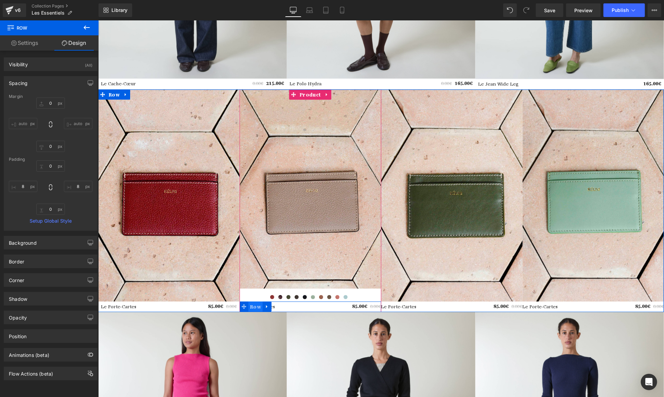
click at [262, 306] on span "Row" at bounding box center [255, 306] width 14 height 10
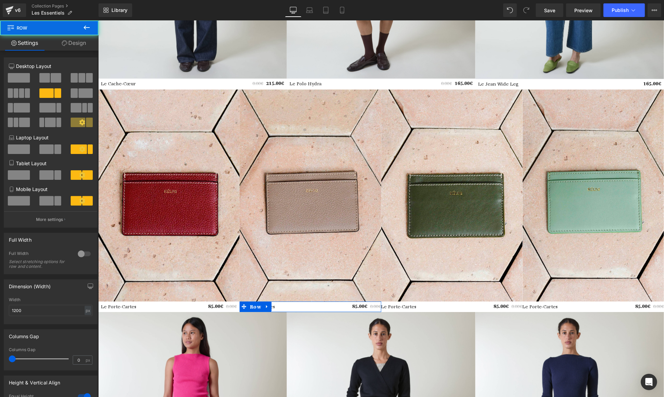
click at [85, 42] on link "Design" at bounding box center [73, 42] width 49 height 15
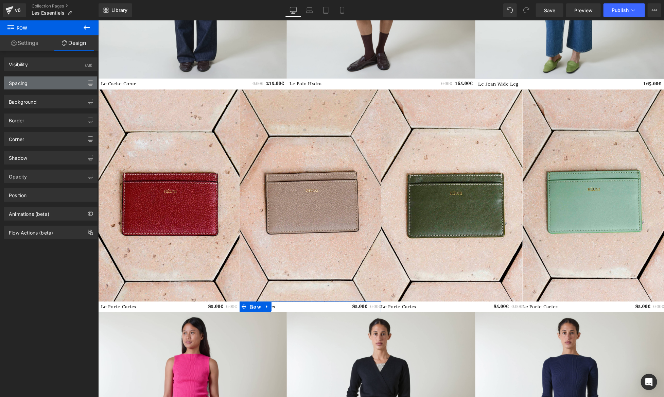
click at [41, 83] on div "Spacing" at bounding box center [50, 82] width 93 height 13
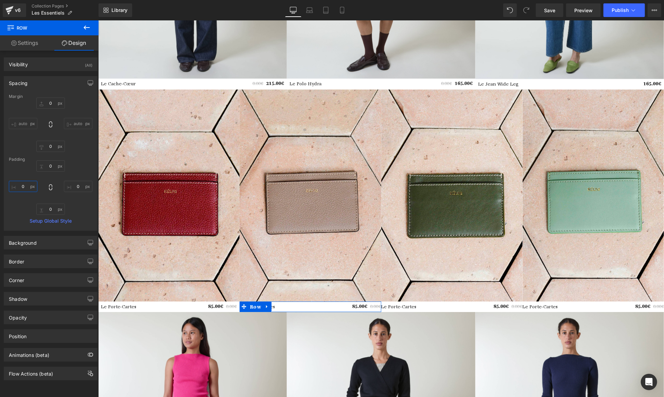
click at [27, 186] on input "0" at bounding box center [23, 186] width 29 height 11
paste input "8"
type input "8"
click at [88, 186] on input "0" at bounding box center [78, 186] width 29 height 11
paste input "8"
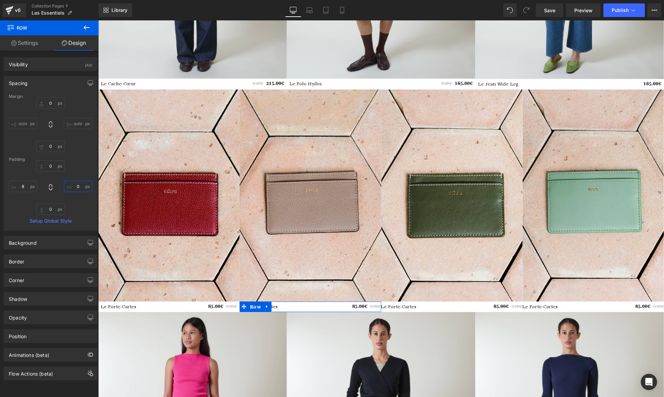
type input "8"
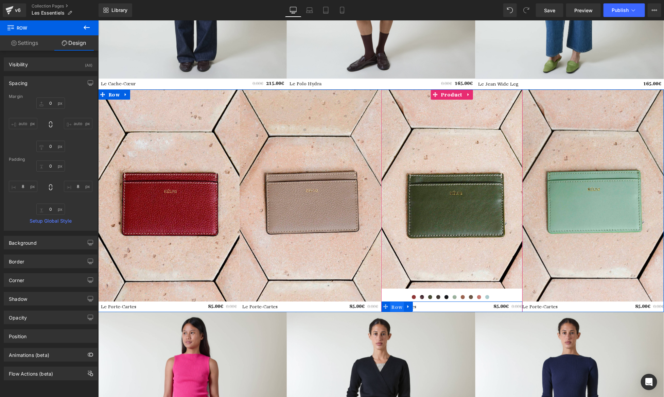
click at [401, 302] on span "Row" at bounding box center [397, 306] width 14 height 10
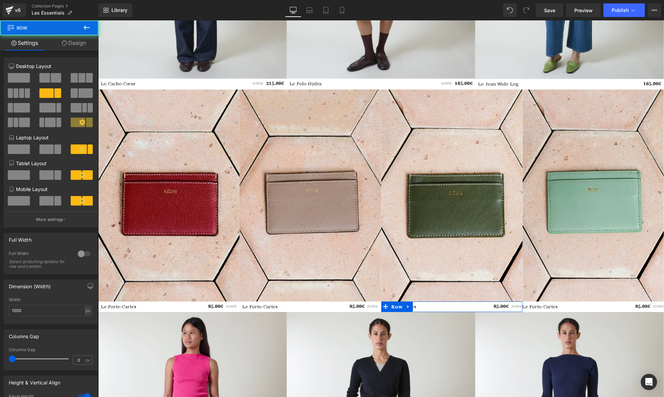
click at [83, 44] on link "Design" at bounding box center [73, 42] width 49 height 15
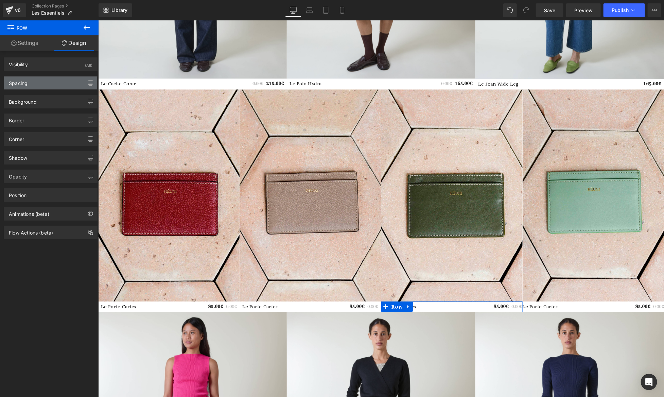
click at [44, 83] on div "Spacing" at bounding box center [50, 82] width 93 height 13
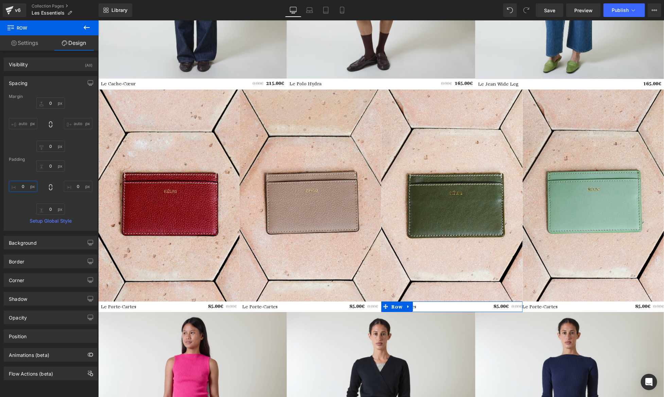
click at [25, 185] on input "0" at bounding box center [23, 186] width 29 height 11
paste input "8"
type input "8"
click at [77, 185] on input "0" at bounding box center [78, 186] width 29 height 11
paste input "8"
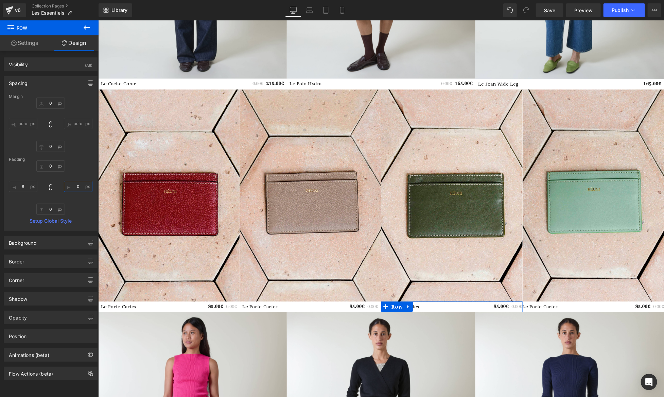
type input "8"
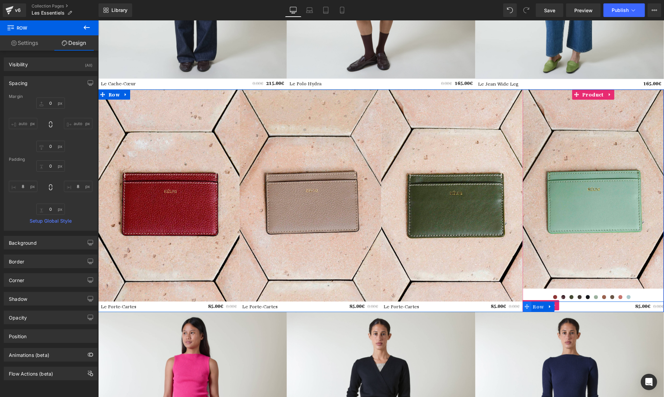
click at [529, 304] on span at bounding box center [526, 306] width 9 height 10
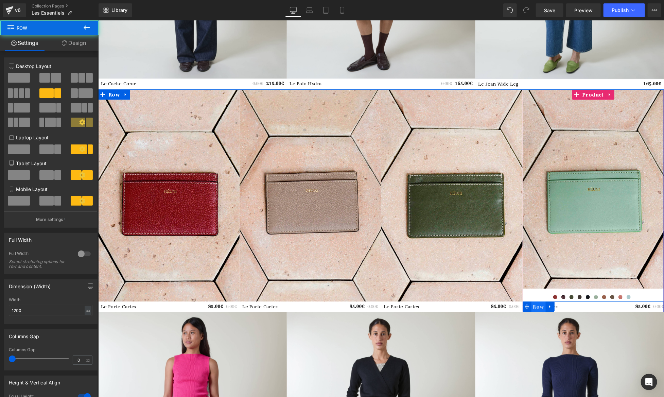
click at [533, 304] on span "Row" at bounding box center [538, 306] width 14 height 10
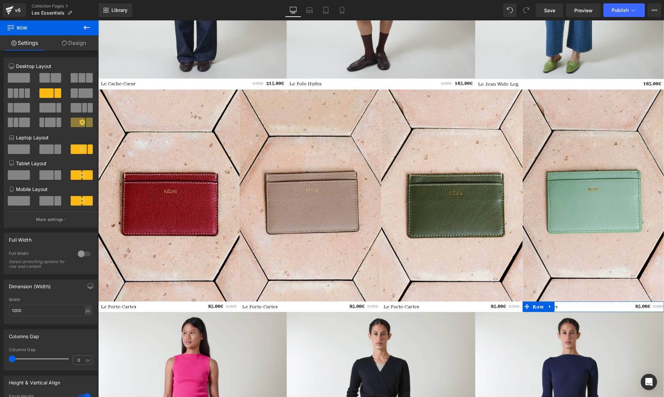
click at [73, 53] on div "Column Size Customizer 8+4 Desktop Layout Laptop Layout Tablet Layout Mobile La…" at bounding box center [51, 139] width 102 height 175
click at [66, 42] on icon at bounding box center [64, 42] width 5 height 5
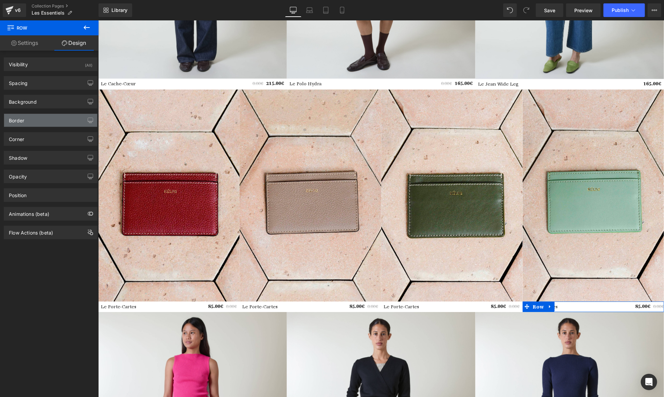
click at [21, 115] on div "Border" at bounding box center [16, 119] width 15 height 10
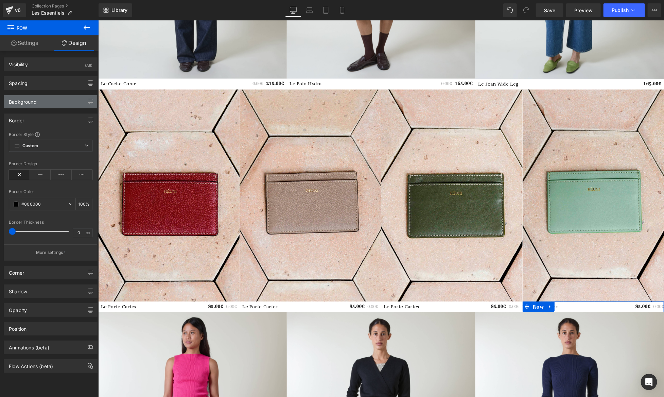
click at [24, 103] on div "Background" at bounding box center [23, 100] width 28 height 10
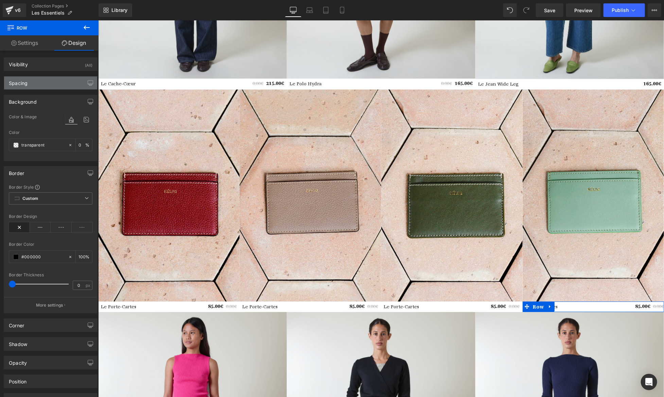
click at [40, 76] on div "Spacing" at bounding box center [50, 82] width 93 height 13
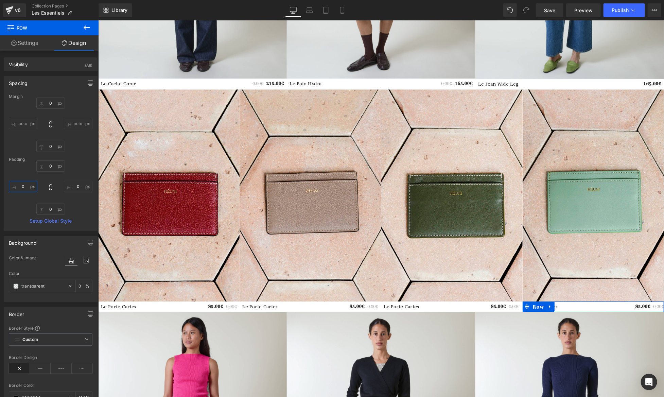
click at [18, 181] on input "0" at bounding box center [23, 186] width 29 height 11
click at [69, 185] on input "0" at bounding box center [78, 186] width 29 height 11
paste input "8"
type input "8"
click at [24, 184] on input "0" at bounding box center [23, 186] width 29 height 11
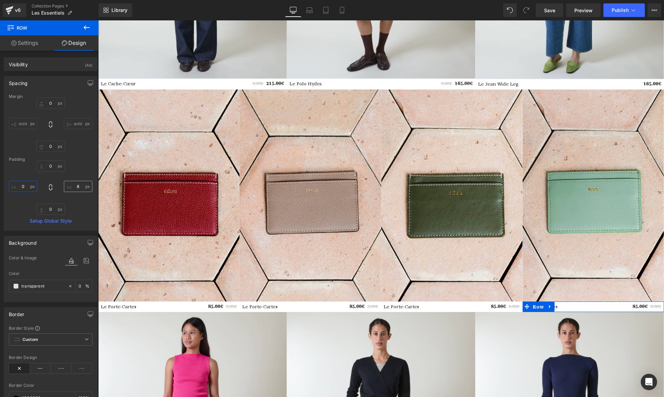
paste input "8"
type input "8"
click at [81, 173] on div "0 8 0 8" at bounding box center [51, 187] width 84 height 54
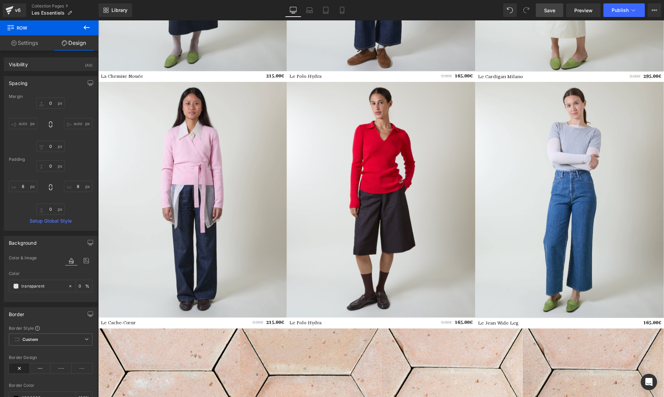
click at [546, 12] on span "Save" at bounding box center [549, 10] width 11 height 7
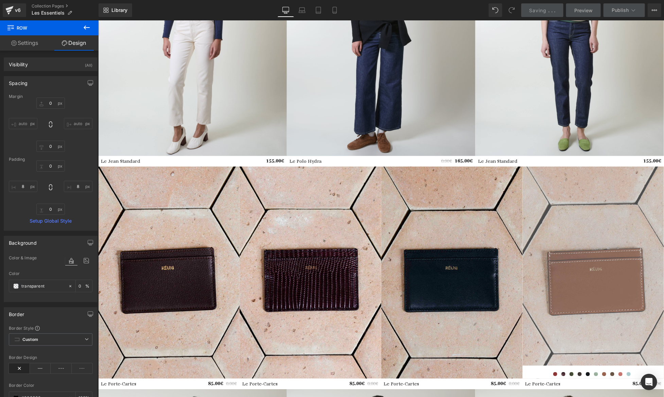
scroll to position [244, 0]
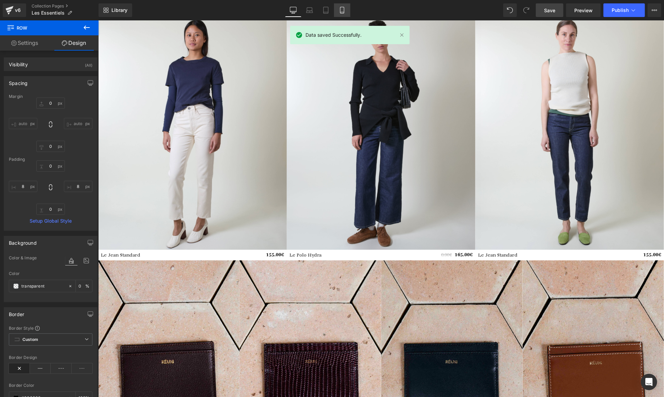
click at [345, 11] on icon at bounding box center [342, 10] width 7 height 7
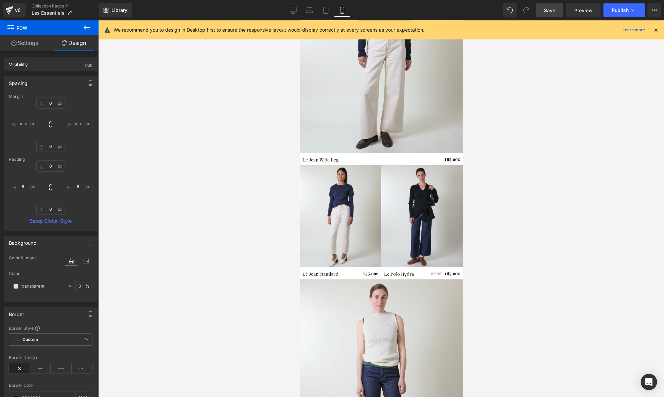
scroll to position [0, 0]
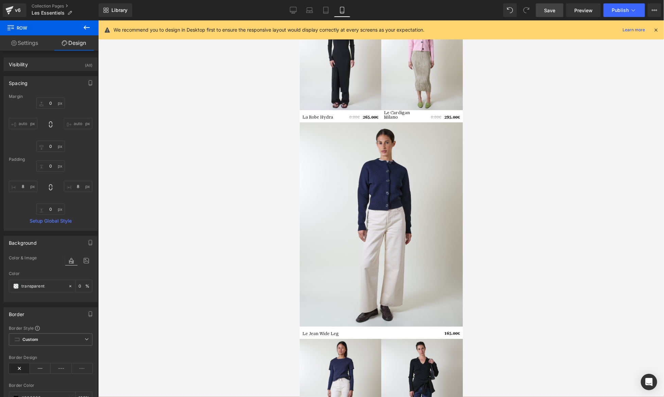
click at [656, 29] on icon at bounding box center [656, 30] width 6 height 6
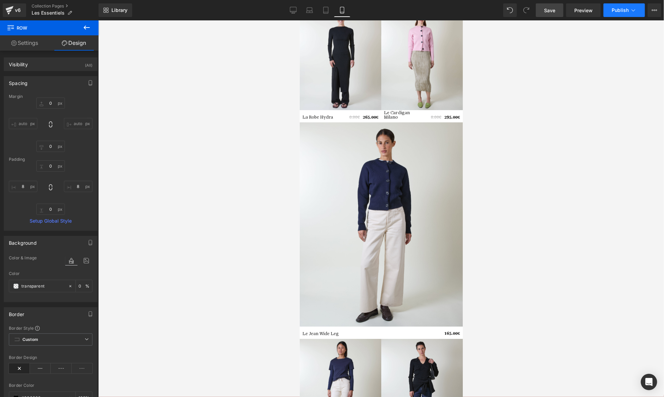
click at [634, 11] on icon at bounding box center [633, 10] width 7 height 7
click at [627, 12] on span "Publish" at bounding box center [620, 9] width 17 height 5
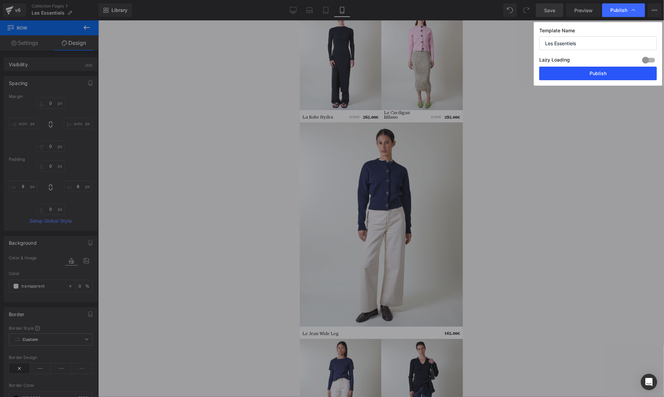
click at [604, 72] on button "Publish" at bounding box center [598, 74] width 118 height 14
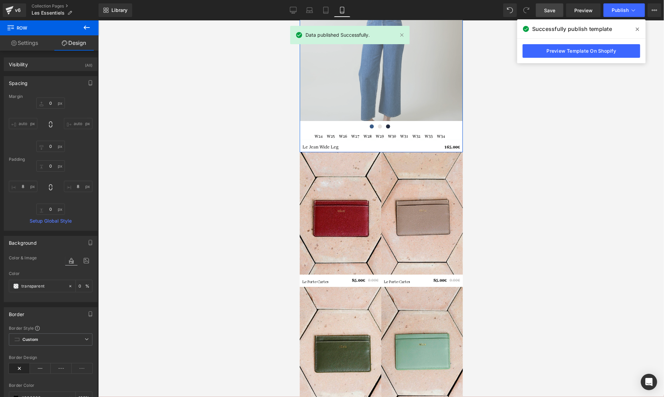
scroll to position [1512, 0]
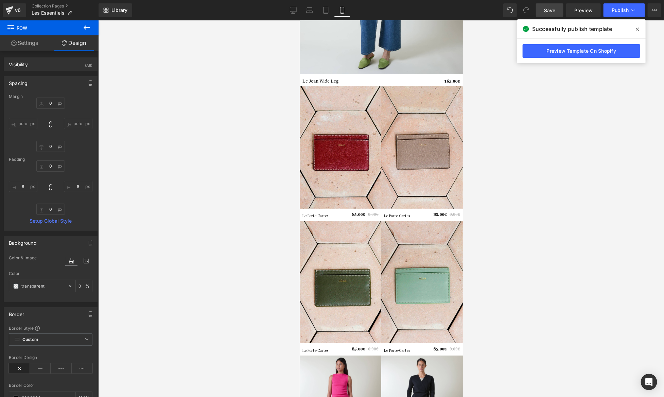
click at [553, 7] on span "Save" at bounding box center [549, 10] width 11 height 7
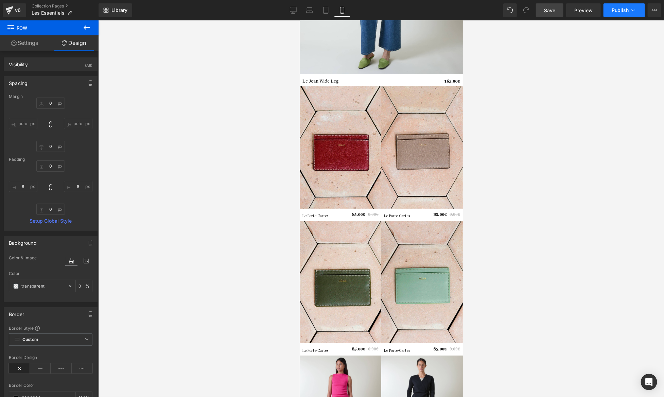
click at [622, 15] on button "Publish" at bounding box center [623, 10] width 41 height 14
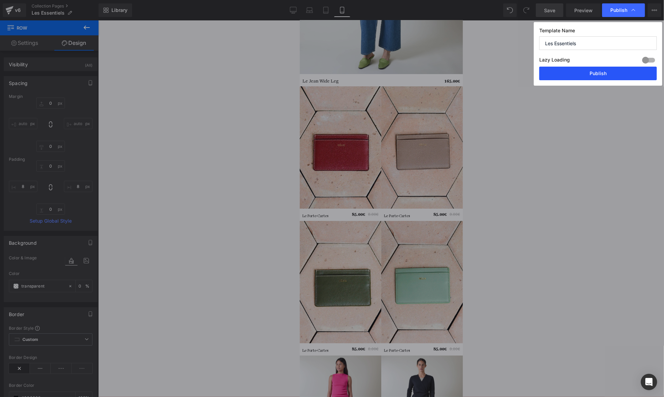
click at [578, 76] on button "Publish" at bounding box center [598, 74] width 118 height 14
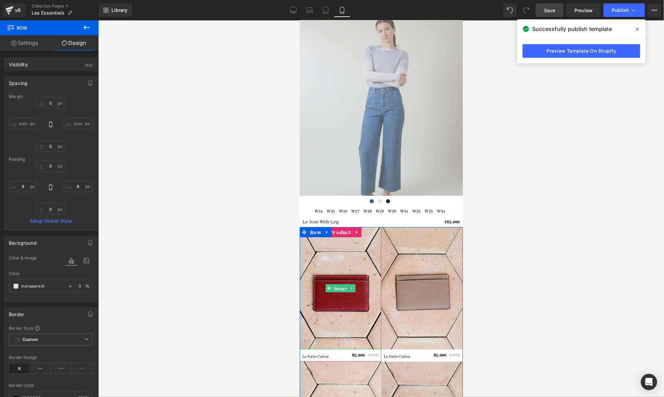
scroll to position [1324, 0]
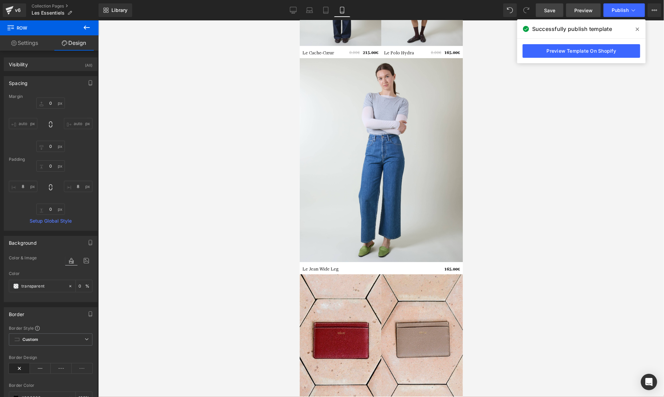
click at [596, 16] on link "Preview" at bounding box center [583, 10] width 35 height 14
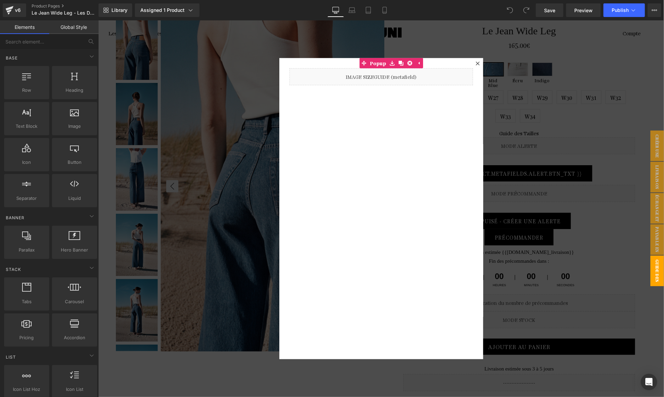
click at [223, 233] on div at bounding box center [381, 208] width 566 height 376
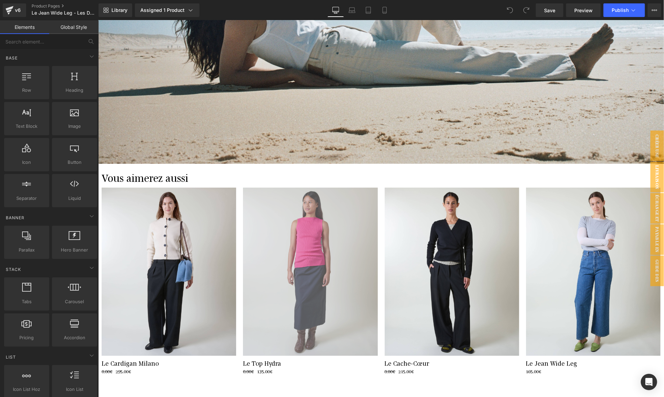
scroll to position [3332, 0]
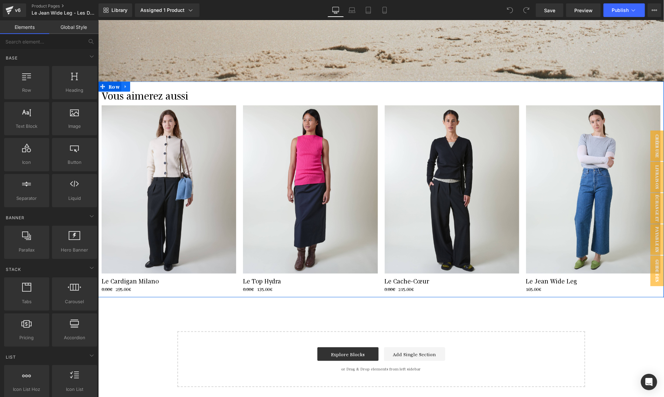
click at [126, 89] on link at bounding box center [125, 86] width 9 height 10
click at [107, 90] on span "Row" at bounding box center [114, 87] width 14 height 10
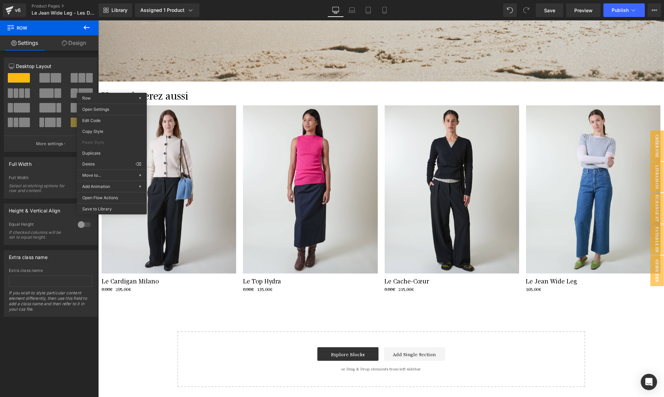
click at [125, 85] on link at bounding box center [123, 86] width 7 height 8
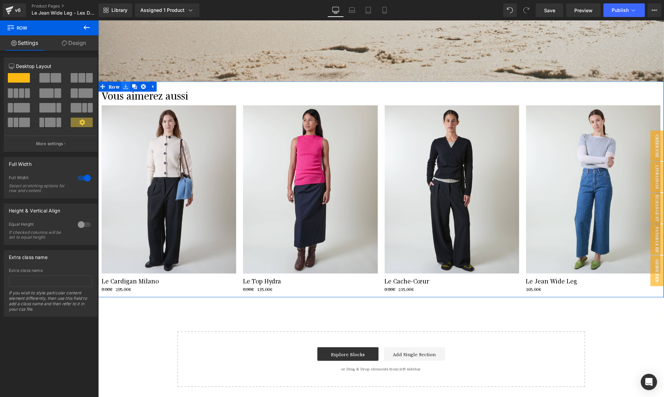
click at [127, 86] on icon at bounding box center [125, 86] width 5 height 5
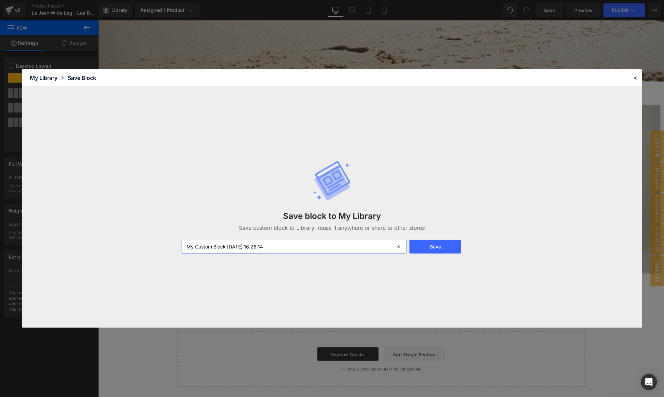
click at [0, 0] on input "My Custom Block 2025-08-25 16:26:14" at bounding box center [0, 0] width 0 height 0
type input "vous aimerez aussi"
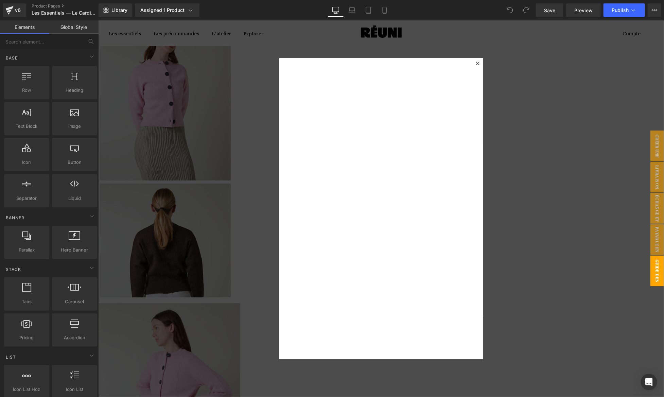
click at [209, 270] on div at bounding box center [381, 208] width 566 height 376
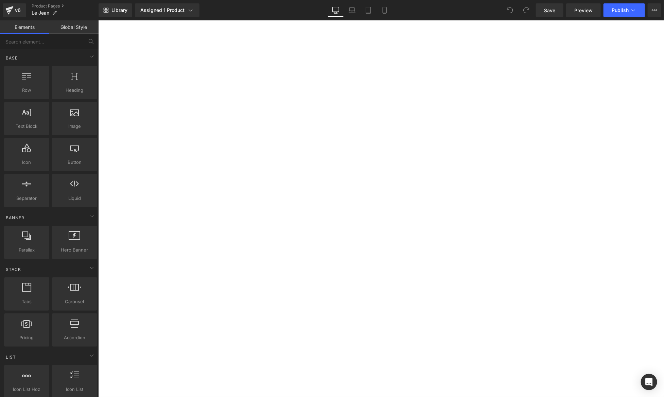
select select "W26 / L27"
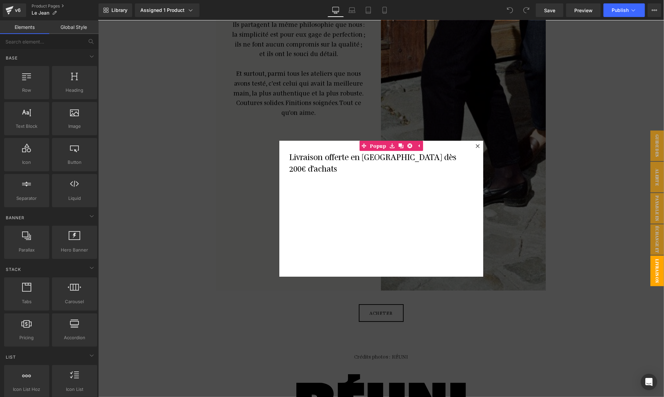
scroll to position [4470, 0]
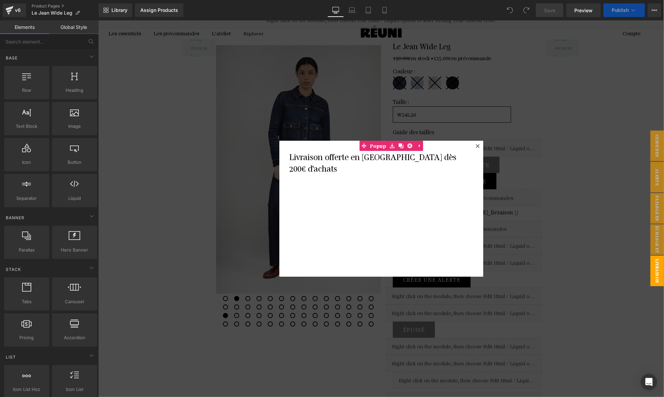
click at [299, 122] on div at bounding box center [381, 208] width 566 height 376
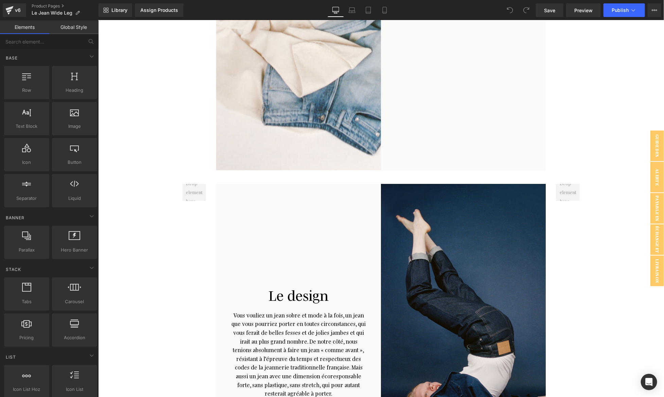
scroll to position [1665, 0]
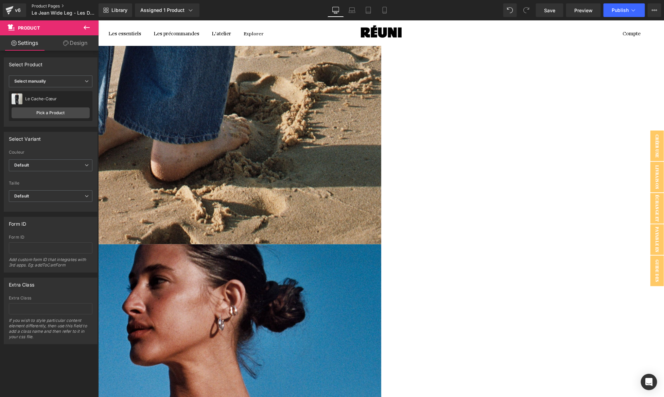
click at [44, 5] on link "Product Pages" at bounding box center [71, 5] width 78 height 5
